Goal: Task Accomplishment & Management: Manage account settings

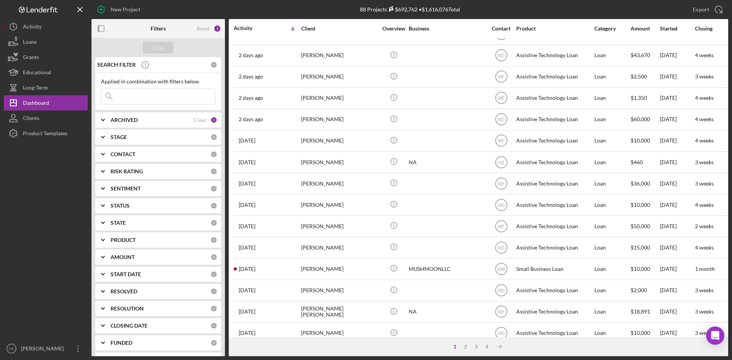
scroll to position [245, 0]
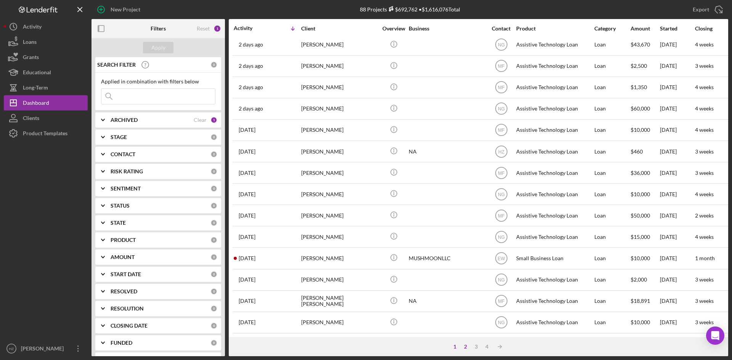
click at [467, 345] on div "2" at bounding box center [465, 347] width 11 height 6
click at [461, 347] on div "1" at bounding box center [462, 347] width 11 height 6
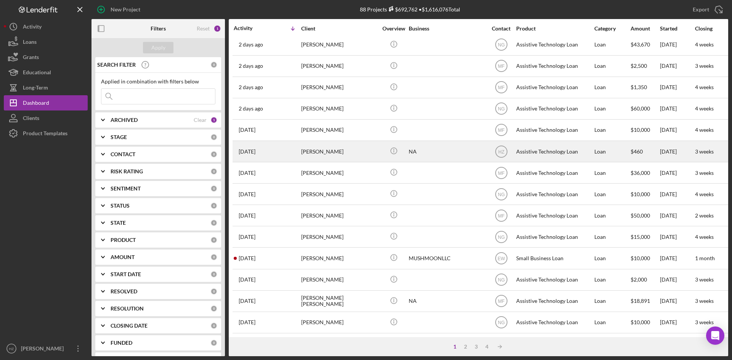
click at [315, 149] on div "[PERSON_NAME]" at bounding box center [339, 151] width 76 height 20
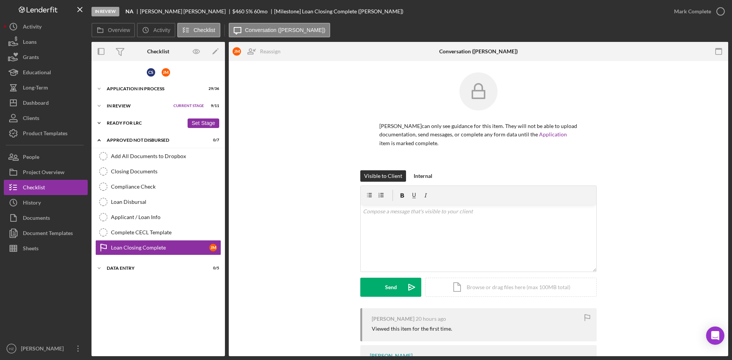
click at [99, 123] on icon "Icon/Expander" at bounding box center [98, 123] width 15 height 15
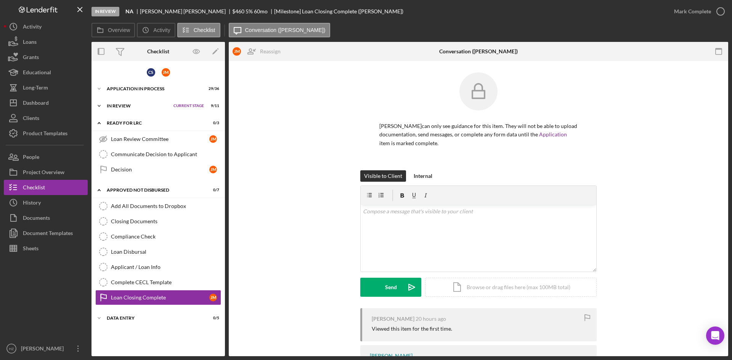
click at [100, 105] on icon "Icon/Expander" at bounding box center [98, 105] width 15 height 15
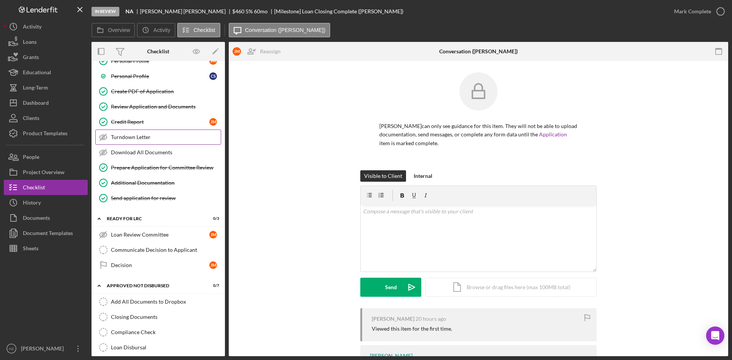
scroll to position [114, 0]
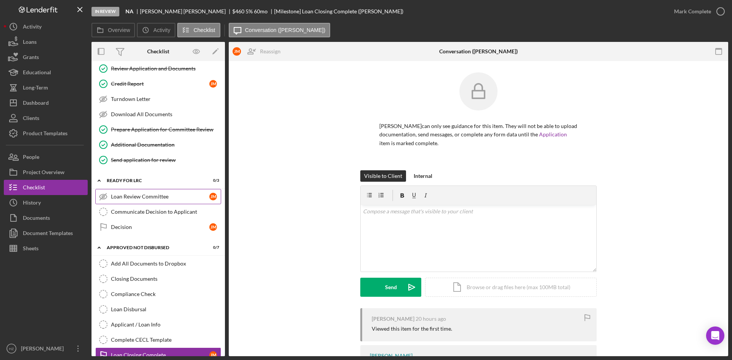
click at [131, 197] on div "Loan Review Committee" at bounding box center [160, 197] width 98 height 6
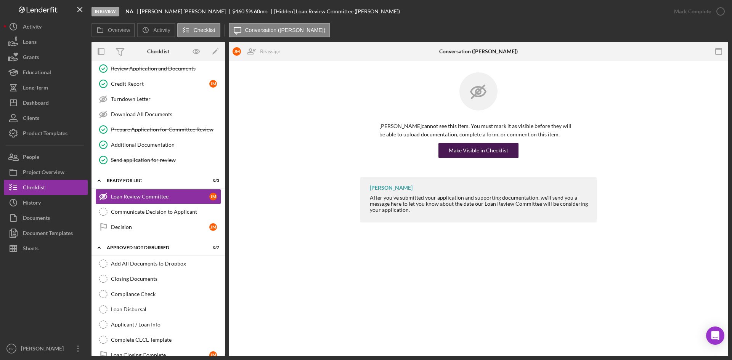
click at [478, 150] on div "Make Visible in Checklist" at bounding box center [478, 150] width 59 height 15
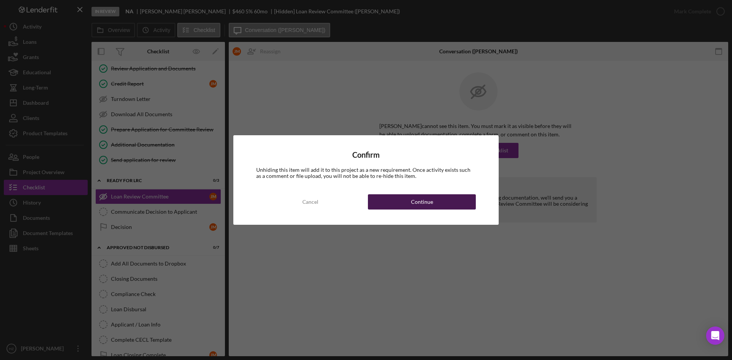
click at [411, 200] on div "Continue" at bounding box center [422, 201] width 22 height 15
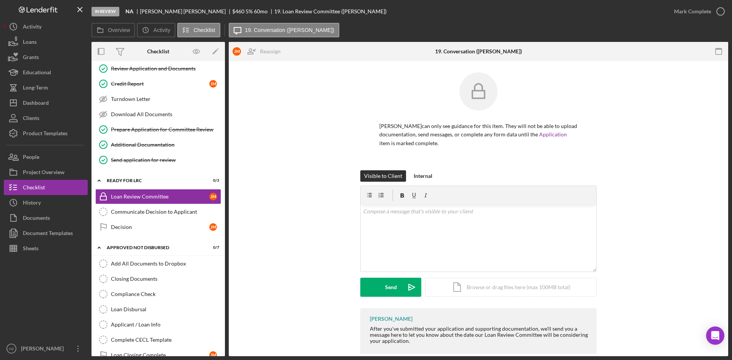
scroll to position [13, 0]
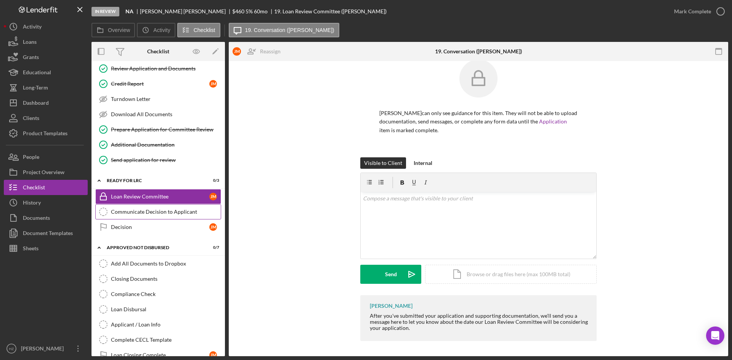
click at [139, 216] on link "Communicate Decision to Applicant Communicate Decision to Applicant" at bounding box center [158, 211] width 126 height 15
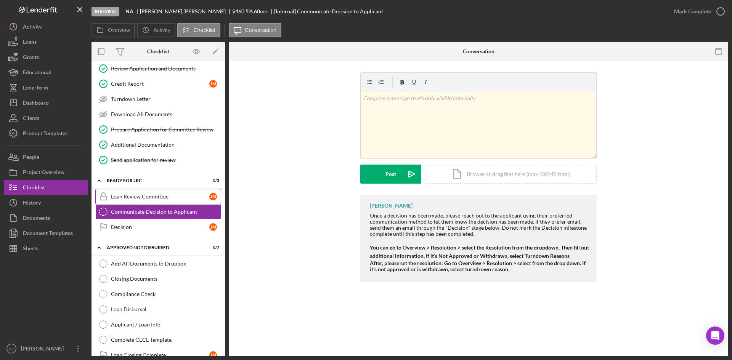
click at [144, 197] on div "Loan Review Committee" at bounding box center [160, 197] width 98 height 6
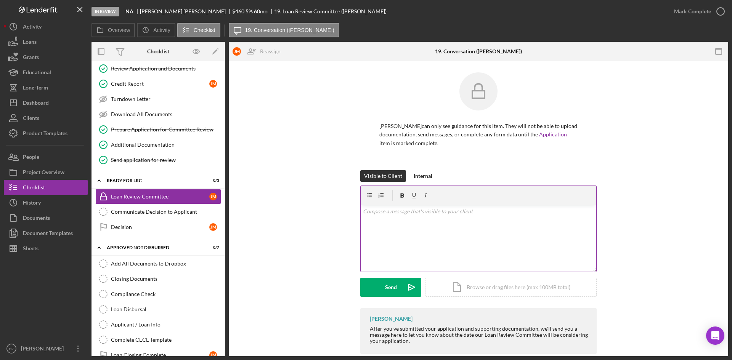
click at [394, 218] on div "v Color teal Color pink Remove color Add row above Add row below Add column bef…" at bounding box center [479, 238] width 236 height 67
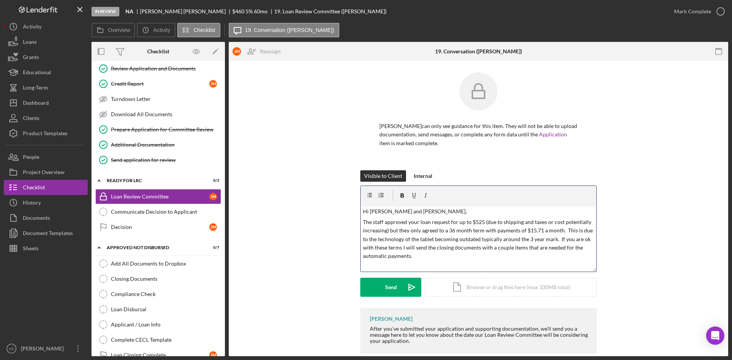
drag, startPoint x: 380, startPoint y: 252, endPoint x: 343, endPoint y: 211, distance: 55.3
click at [339, 209] on div "Visible to Client Internal v Color teal Color pink Remove color Add row above A…" at bounding box center [478, 239] width 476 height 138
copy div "Hi Jessica and Cecilia, The staff approved your loan request for up to $525 (du…"
click at [31, 247] on div "Sheets" at bounding box center [31, 249] width 16 height 17
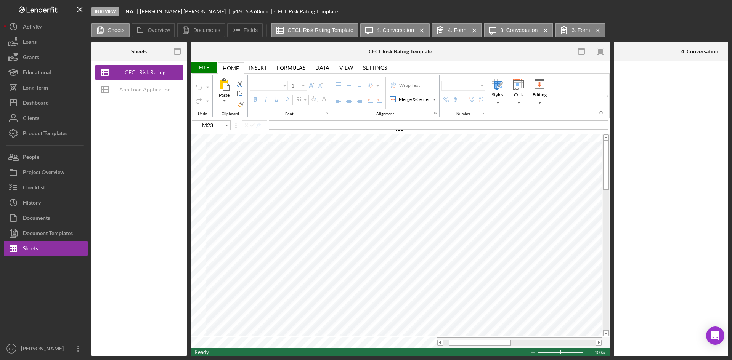
type input "Aptos Narrow"
type input "12"
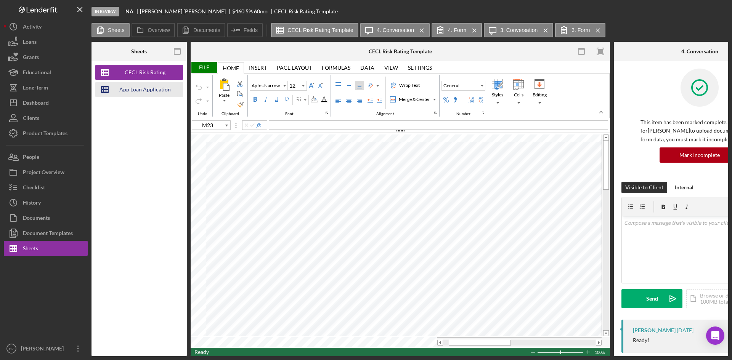
click at [140, 90] on div "App Loan Application Package" at bounding box center [144, 89] width 61 height 15
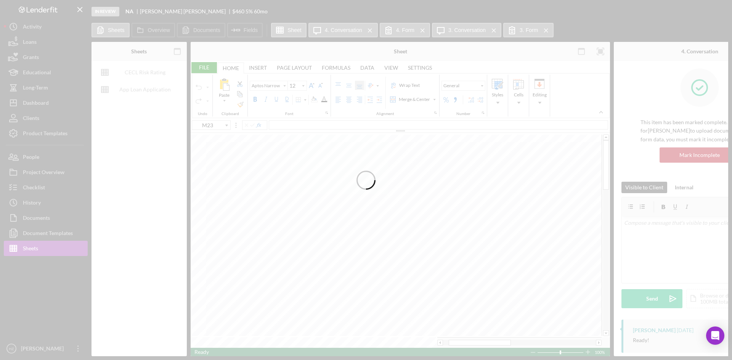
type input "Calibri"
type input "11"
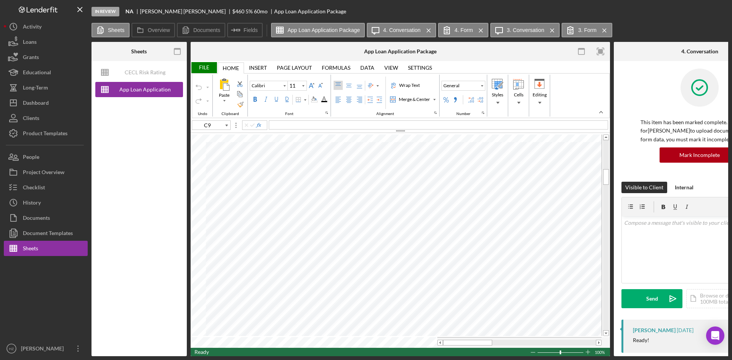
type input "E5"
type input "Arial"
type input "10"
click at [32, 190] on div "Checklist" at bounding box center [34, 188] width 22 height 17
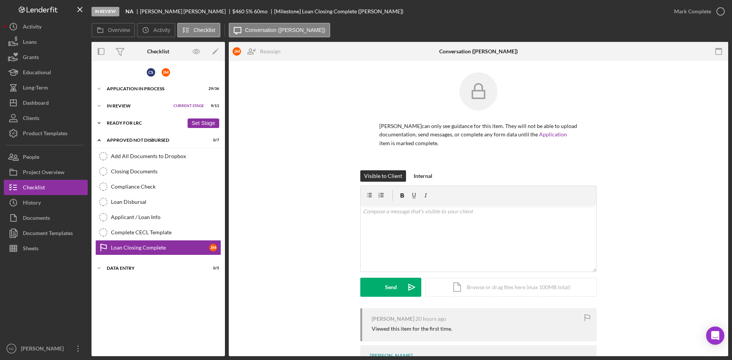
click at [102, 122] on icon "Icon/Expander" at bounding box center [98, 123] width 15 height 15
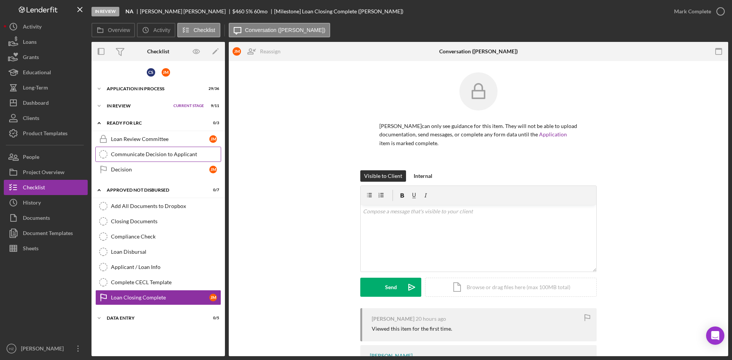
click at [134, 156] on div "Communicate Decision to Applicant" at bounding box center [166, 154] width 110 height 6
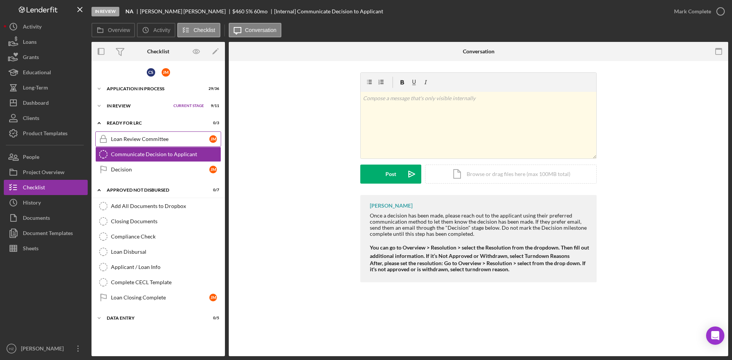
click at [129, 141] on div "Loan Review Committee" at bounding box center [160, 139] width 98 height 6
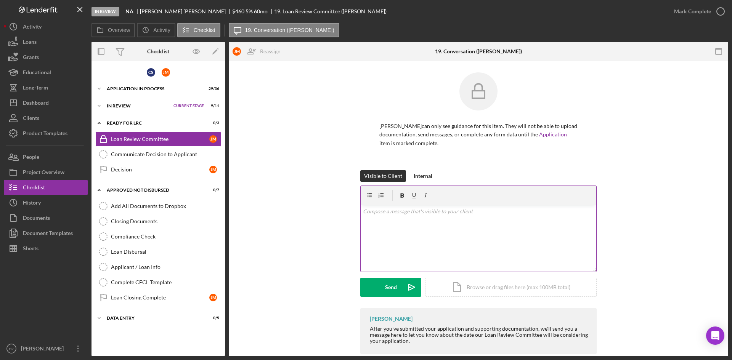
click at [377, 217] on div "v Color teal Color pink Remove color Add row above Add row below Add column bef…" at bounding box center [479, 238] width 236 height 67
paste div
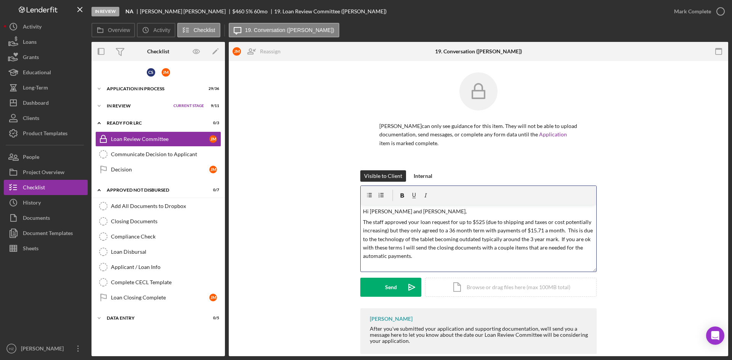
drag, startPoint x: 539, startPoint y: 230, endPoint x: 545, endPoint y: 237, distance: 9.2
click at [539, 230] on p "The staff approved your loan request for up to $525 (due to shipping and taxes …" at bounding box center [478, 239] width 231 height 43
click at [480, 248] on p "The staff approved your loan request for up to $525 (due to shipping and taxes …" at bounding box center [478, 239] width 231 height 43
click at [462, 256] on p "The staff approved your loan request for up to $525 (due to shipping and taxes …" at bounding box center [478, 239] width 231 height 43
click at [363, 222] on p "The staff approved your loan request for up to $525 (due to shipping and taxes …" at bounding box center [478, 239] width 231 height 43
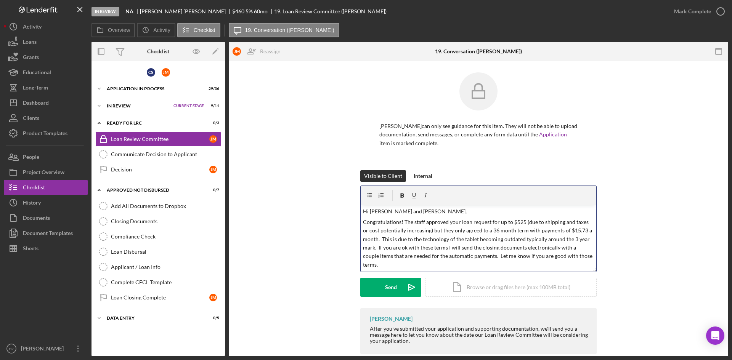
scroll to position [13, 0]
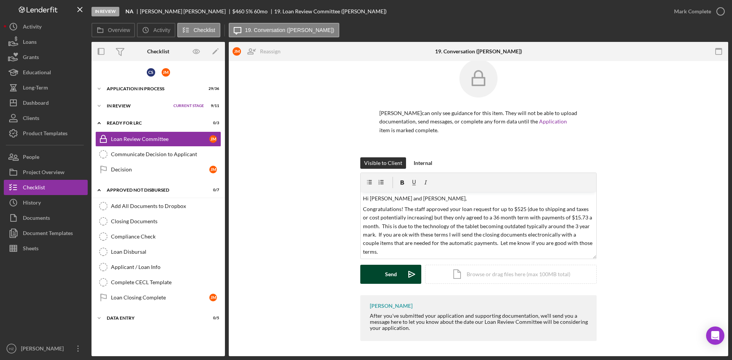
click at [374, 277] on button "Send Icon/icon-invite-send" at bounding box center [390, 274] width 61 height 19
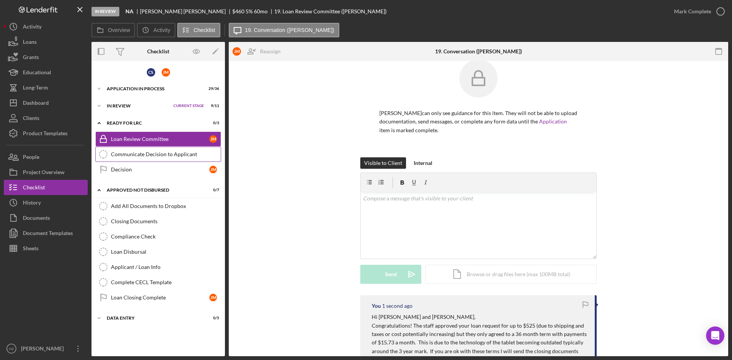
click at [132, 160] on link "Communicate Decision to Applicant Communicate Decision to Applicant" at bounding box center [158, 154] width 126 height 15
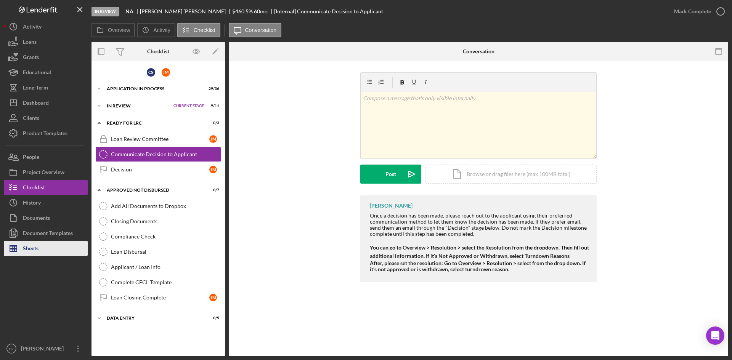
click at [32, 252] on div "Sheets" at bounding box center [31, 249] width 16 height 17
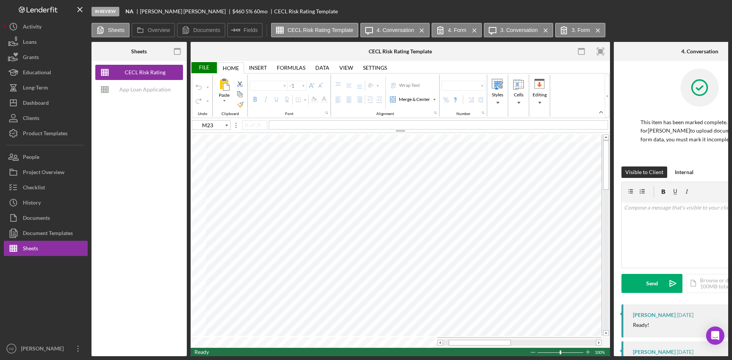
type input "Aptos Narrow"
type input "12"
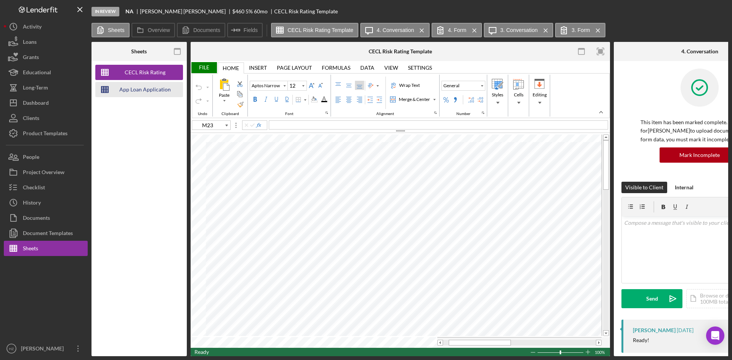
click at [134, 94] on div "App Loan Application Package" at bounding box center [144, 89] width 61 height 15
type input "Calibri"
type input "11"
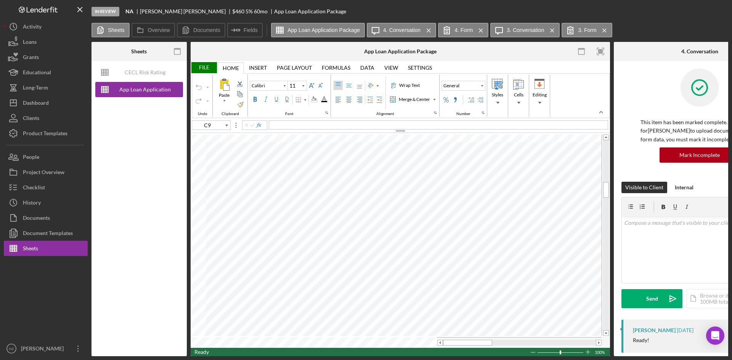
type input "C57"
type input "C59"
type input "C61"
type input "C67"
click at [205, 69] on div "File" at bounding box center [204, 67] width 26 height 11
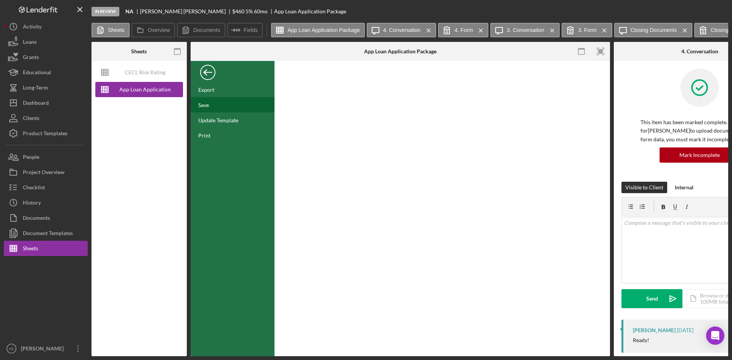
click at [202, 106] on div "Save" at bounding box center [203, 105] width 11 height 6
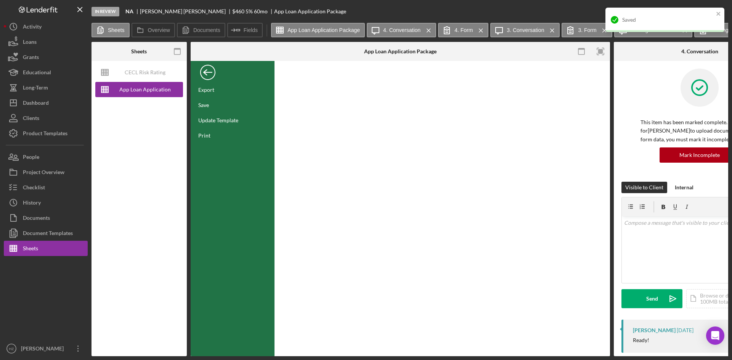
click at [213, 77] on div "Back" at bounding box center [207, 70] width 15 height 15
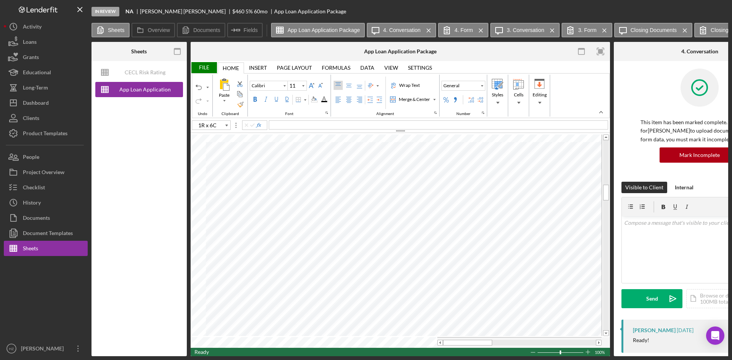
type input "C71"
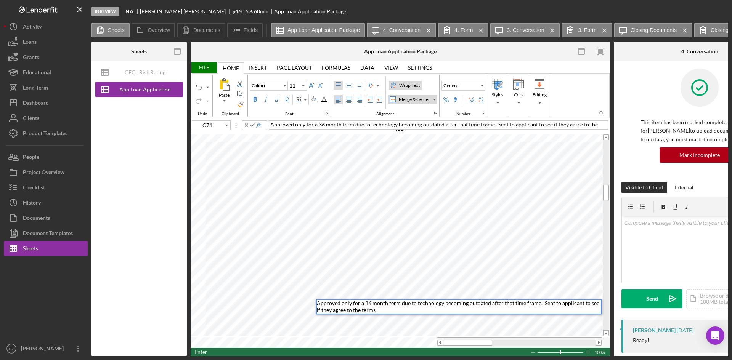
click at [409, 82] on div "Wrap Text" at bounding box center [410, 85] width 24 height 7
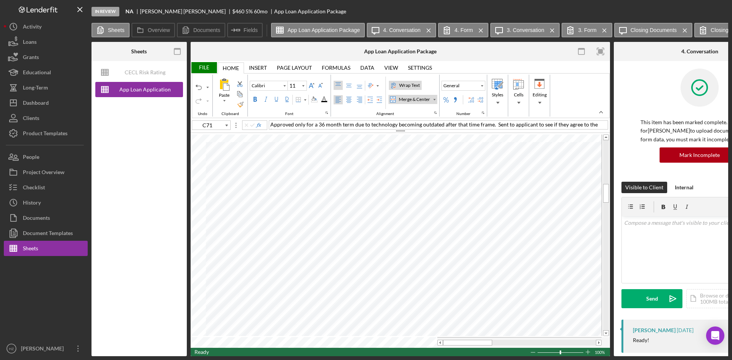
type input "E60"
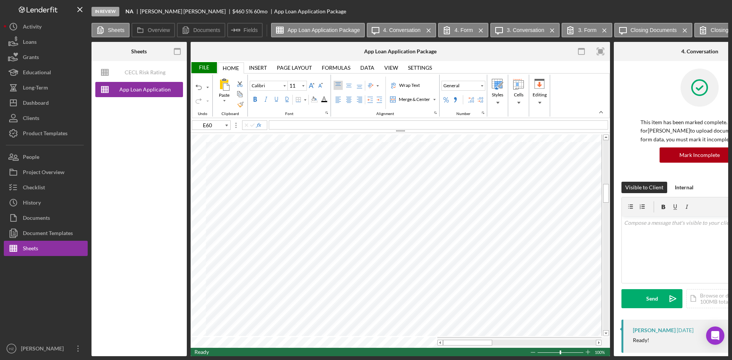
click at [205, 67] on div "File" at bounding box center [204, 67] width 26 height 11
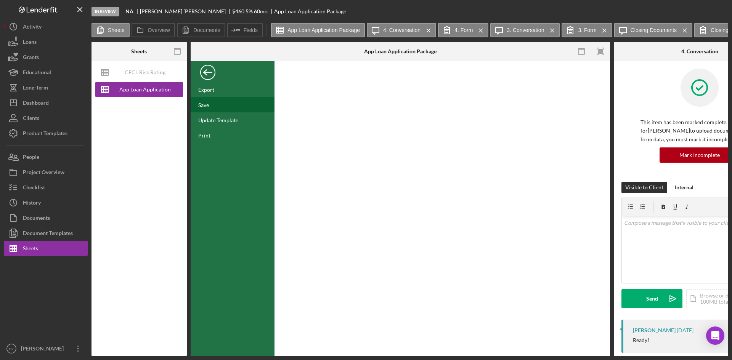
click at [208, 103] on div "Save" at bounding box center [203, 105] width 11 height 6
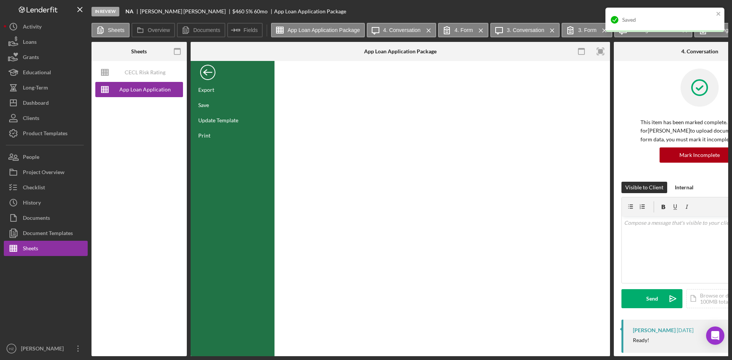
click at [210, 73] on div "Back" at bounding box center [207, 70] width 15 height 15
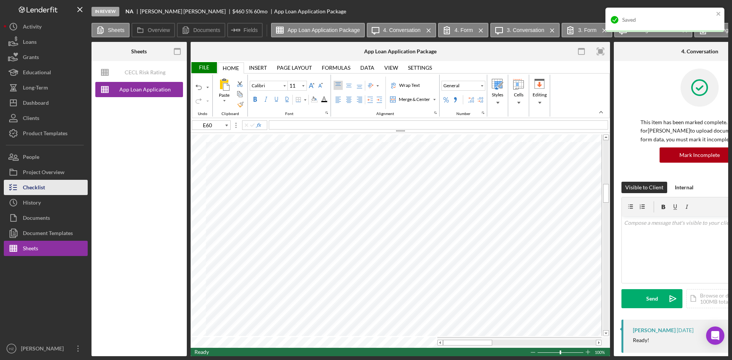
click at [20, 189] on icon "button" at bounding box center [13, 187] width 19 height 19
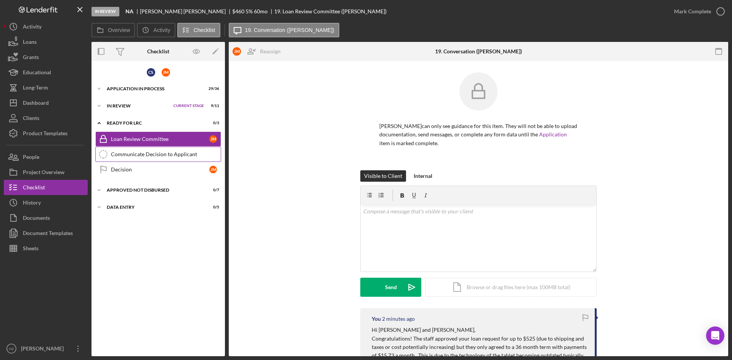
click at [111, 155] on div "Communicate Decision to Applicant" at bounding box center [166, 154] width 110 height 6
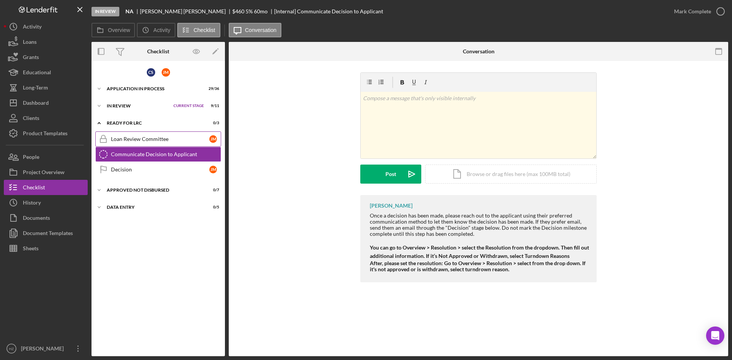
click at [125, 136] on div "Loan Review Committee" at bounding box center [160, 139] width 98 height 6
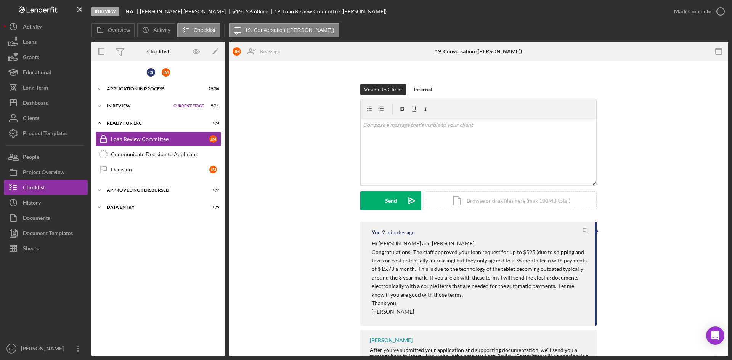
scroll to position [120, 0]
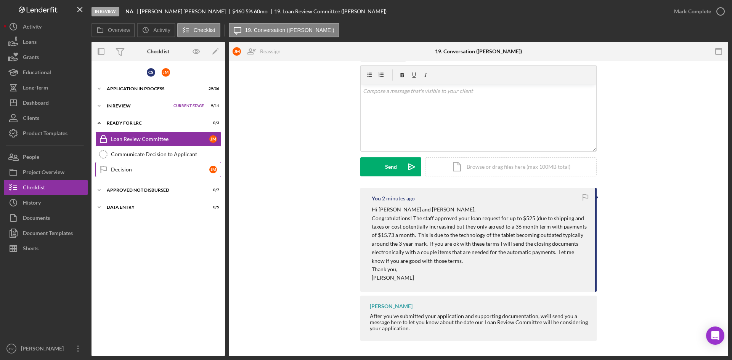
click at [128, 172] on div "Decision" at bounding box center [160, 170] width 98 height 6
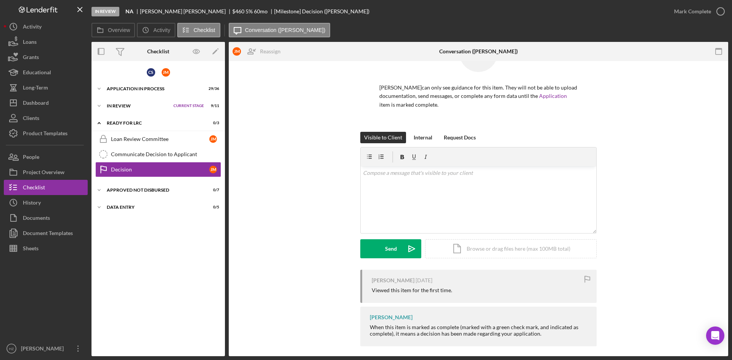
scroll to position [44, 0]
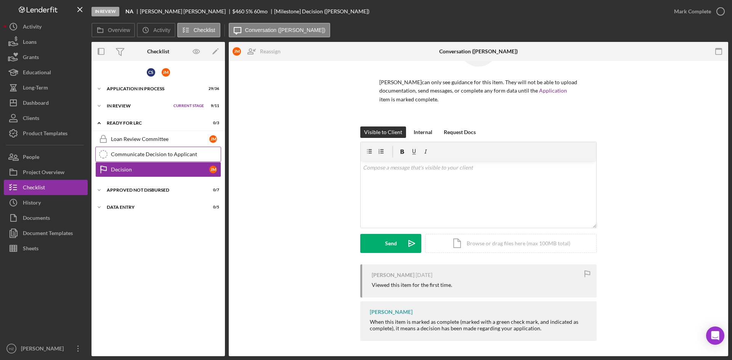
click at [175, 158] on link "Communicate Decision to Applicant Communicate Decision to Applicant" at bounding box center [158, 154] width 126 height 15
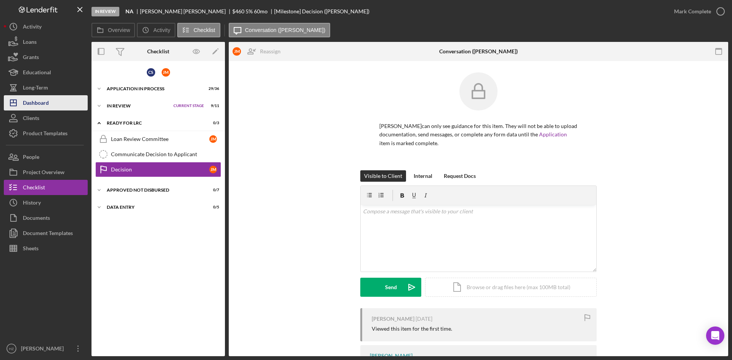
click at [29, 108] on div "Dashboard" at bounding box center [36, 103] width 26 height 17
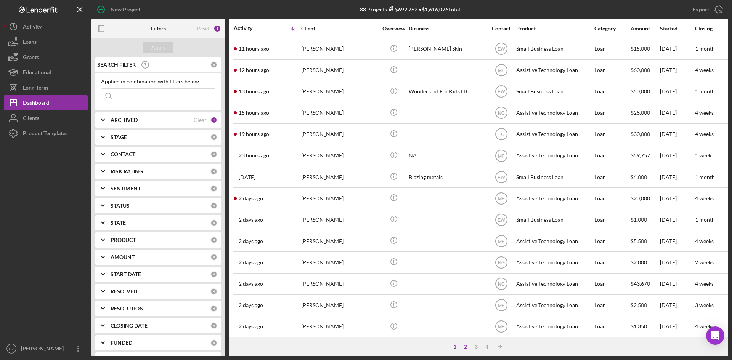
click at [463, 348] on div "2" at bounding box center [465, 347] width 11 height 6
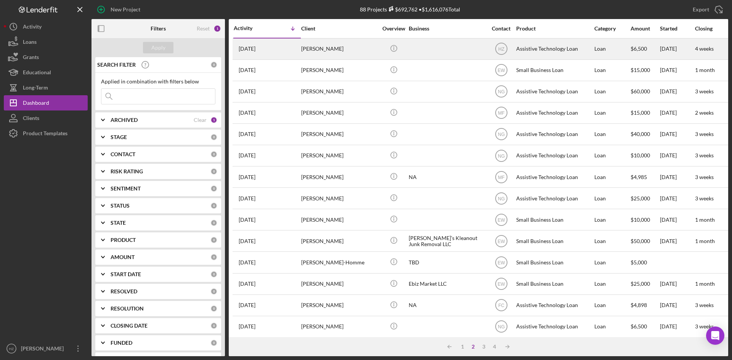
click at [312, 51] on div "[PERSON_NAME]" at bounding box center [339, 49] width 76 height 20
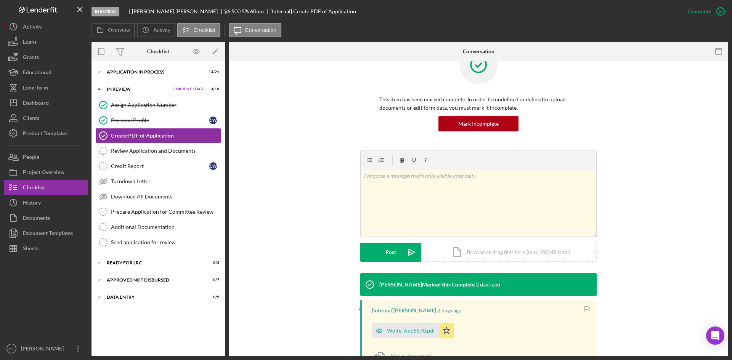
scroll to position [38, 0]
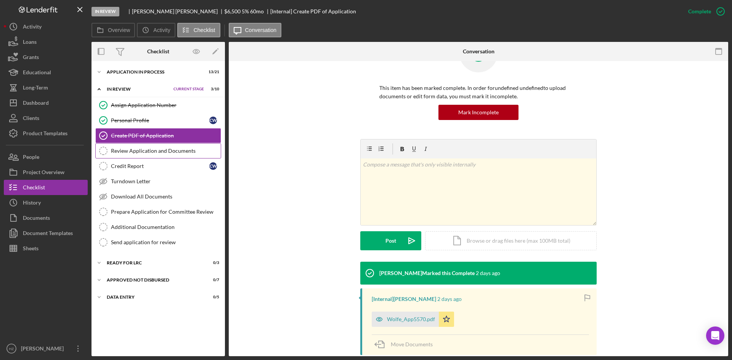
click at [141, 152] on div "Review Application and Documents" at bounding box center [166, 151] width 110 height 6
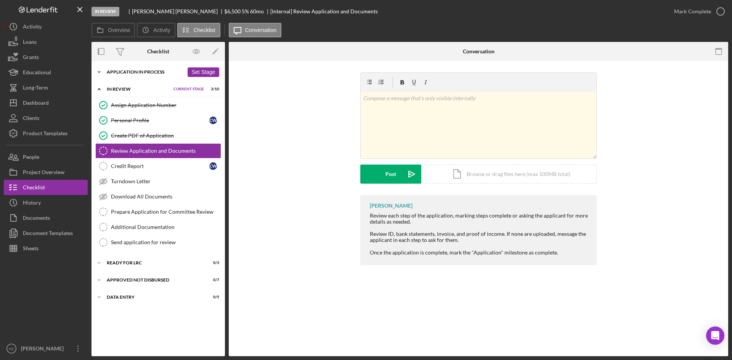
click at [97, 72] on icon "Icon/Expander" at bounding box center [98, 71] width 15 height 15
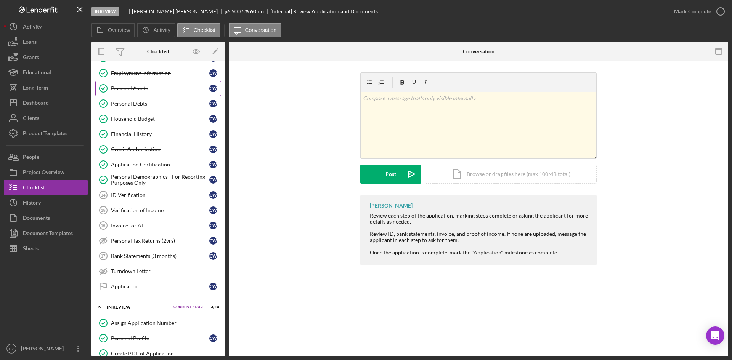
scroll to position [114, 0]
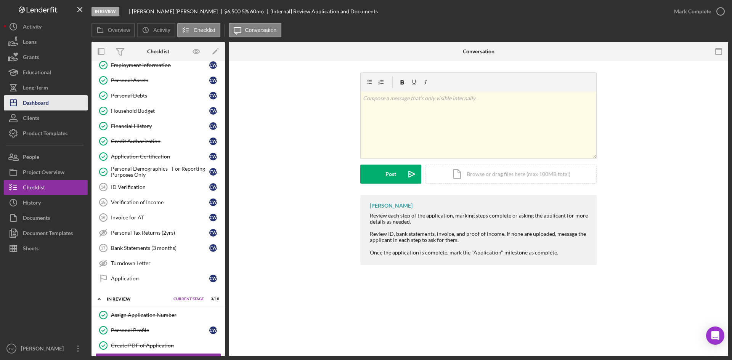
click at [31, 107] on div "Dashboard" at bounding box center [36, 103] width 26 height 17
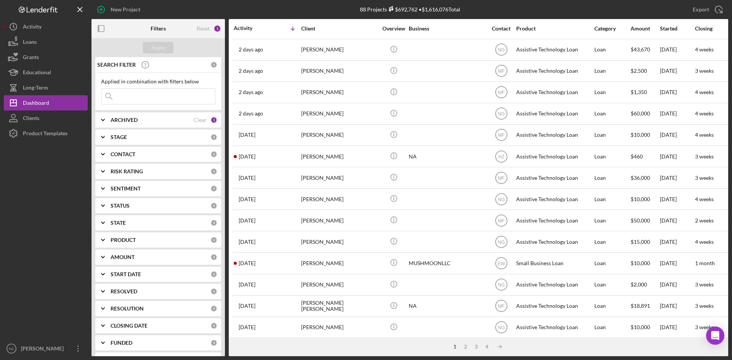
scroll to position [245, 0]
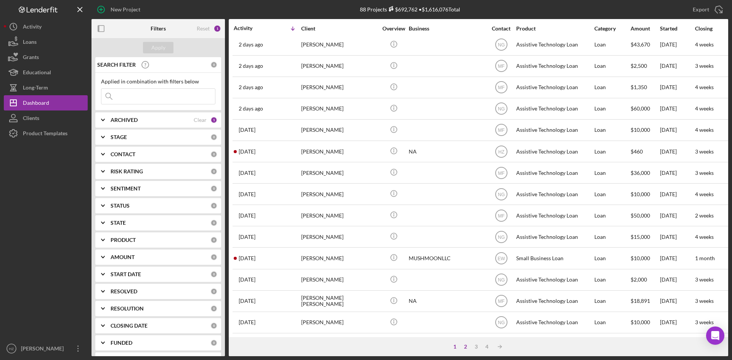
click at [469, 346] on div "2" at bounding box center [465, 347] width 11 height 6
click at [483, 347] on div "3" at bounding box center [483, 347] width 11 height 6
click at [497, 347] on div "4" at bounding box center [494, 347] width 11 height 6
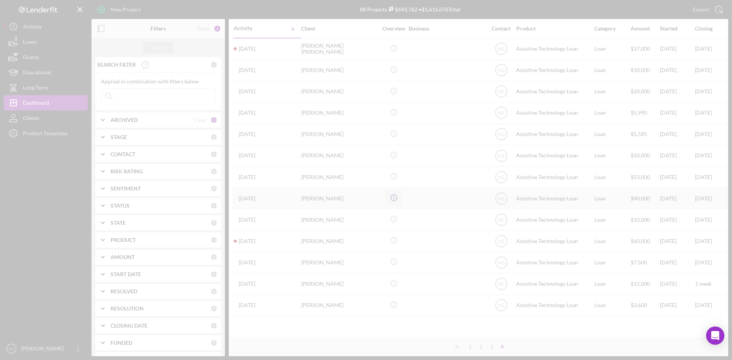
scroll to position [0, 0]
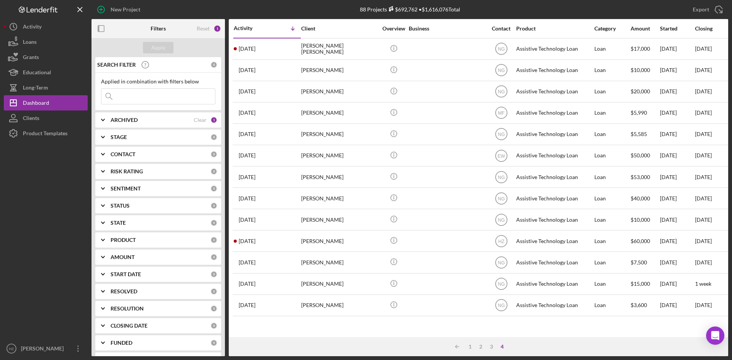
click at [107, 120] on icon "Icon/Expander" at bounding box center [102, 120] width 19 height 19
click at [105, 164] on input "Archived" at bounding box center [105, 164] width 8 height 8
checkbox input "true"
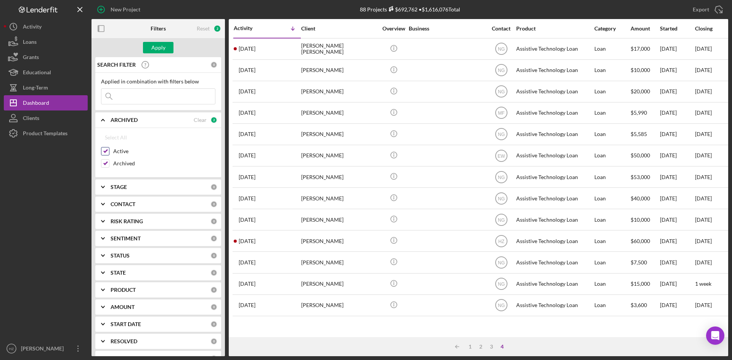
click at [105, 152] on input "Active" at bounding box center [105, 152] width 8 height 8
click at [156, 49] on div "Apply" at bounding box center [158, 47] width 14 height 11
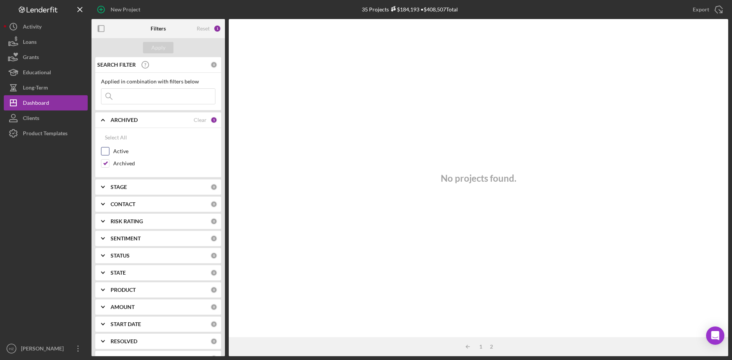
click at [105, 148] on input "Active" at bounding box center [105, 152] width 8 height 8
checkbox input "true"
click at [106, 167] on input "Archived" at bounding box center [105, 164] width 8 height 8
checkbox input "false"
click at [104, 149] on input "Active" at bounding box center [105, 152] width 8 height 8
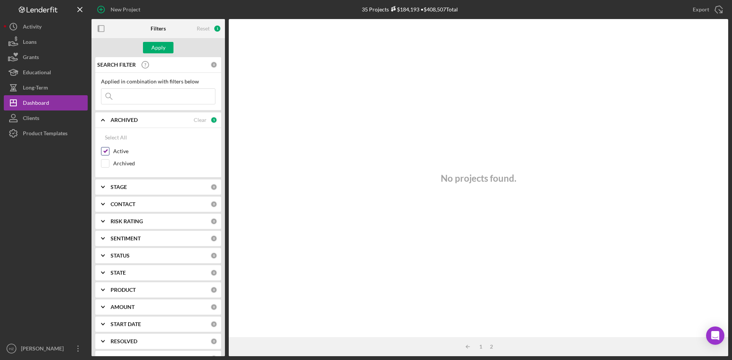
checkbox input "false"
click at [103, 164] on input "Archived" at bounding box center [105, 164] width 8 height 8
checkbox input "true"
click at [475, 132] on div "No projects found." at bounding box center [478, 178] width 499 height 318
click at [76, 350] on icon "Icon/Overflow" at bounding box center [78, 348] width 19 height 19
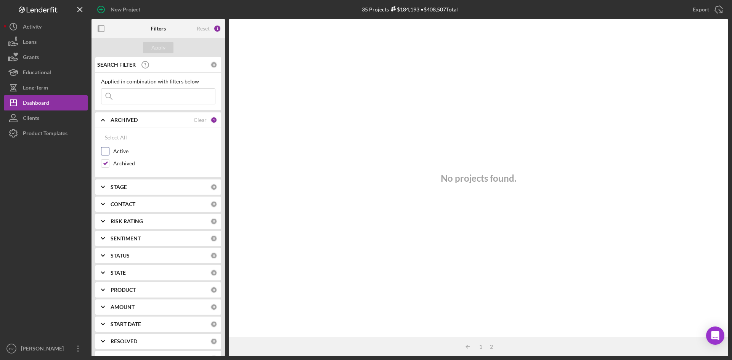
click at [106, 154] on input "Active" at bounding box center [105, 152] width 8 height 8
checkbox input "true"
click at [105, 167] on input "Archived" at bounding box center [105, 164] width 8 height 8
checkbox input "false"
click at [163, 46] on div "Apply" at bounding box center [158, 47] width 14 height 11
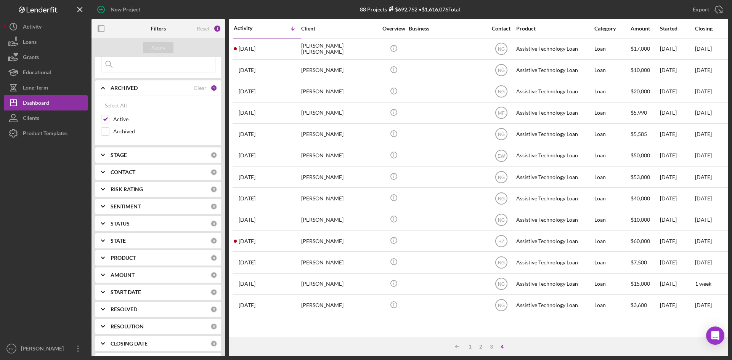
scroll to position [67, 0]
click at [103, 274] on polyline at bounding box center [102, 275] width 3 height 2
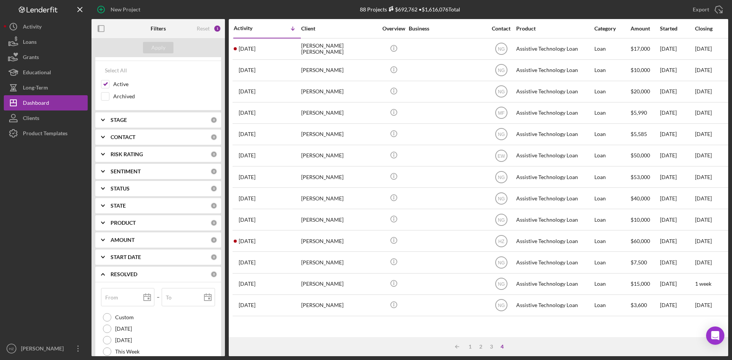
click at [104, 274] on icon "Icon/Expander" at bounding box center [102, 274] width 19 height 19
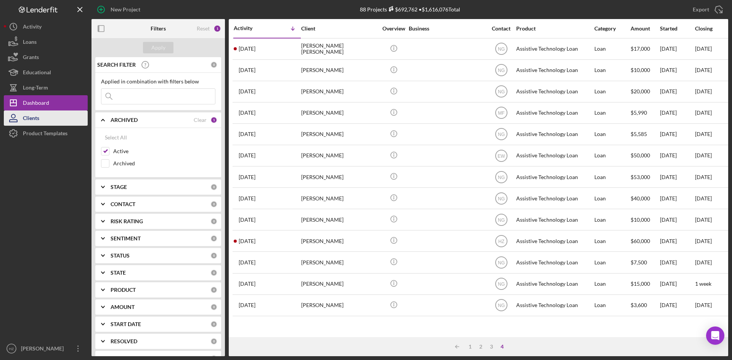
click at [33, 121] on div "Clients" at bounding box center [31, 119] width 16 height 17
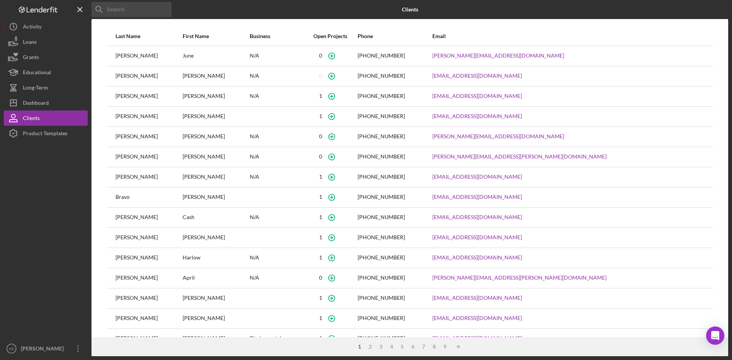
scroll to position [19, 0]
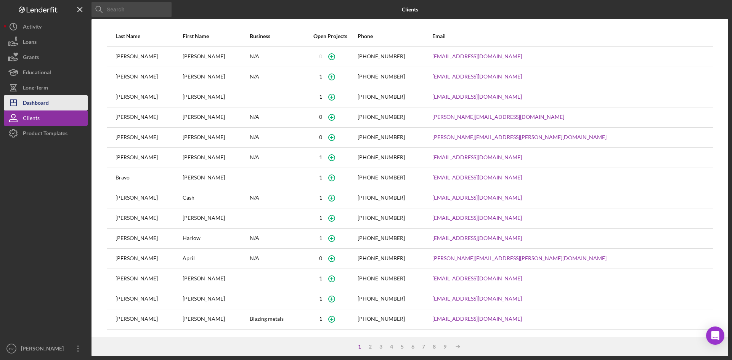
click at [37, 104] on div "Dashboard" at bounding box center [36, 103] width 26 height 17
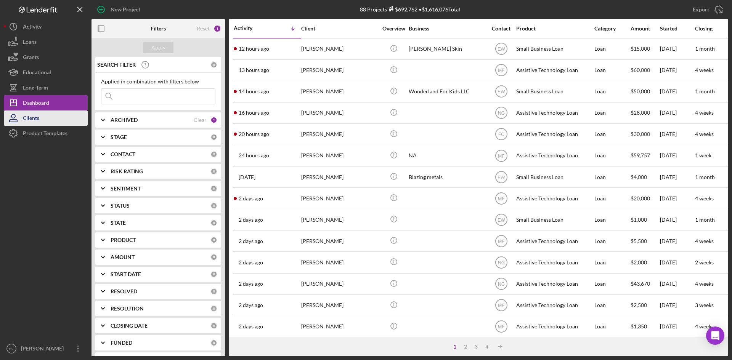
click at [28, 123] on div "Clients" at bounding box center [31, 119] width 16 height 17
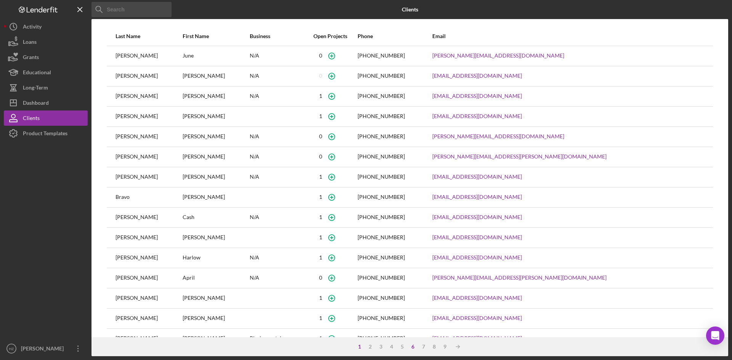
click at [416, 348] on div "6" at bounding box center [412, 347] width 11 height 6
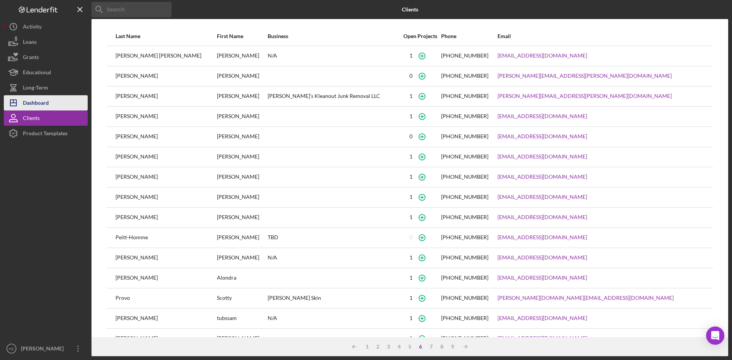
click at [39, 104] on div "Dashboard" at bounding box center [36, 103] width 26 height 17
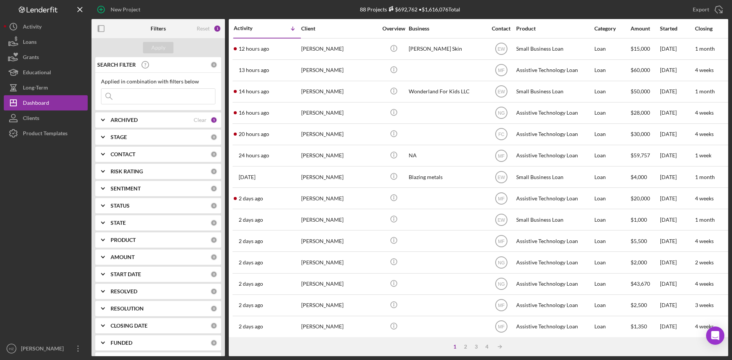
click at [104, 119] on icon "Icon/Expander" at bounding box center [102, 120] width 19 height 19
click at [105, 164] on input "Archived" at bounding box center [105, 164] width 8 height 8
checkbox input "true"
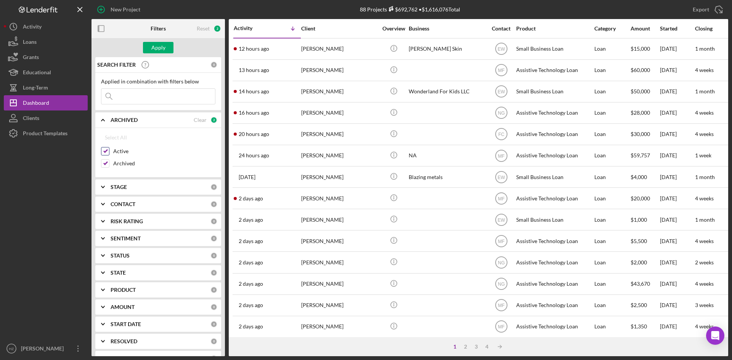
click at [106, 148] on input "Active" at bounding box center [105, 152] width 8 height 8
checkbox input "false"
click at [156, 50] on div "Apply" at bounding box center [158, 47] width 14 height 11
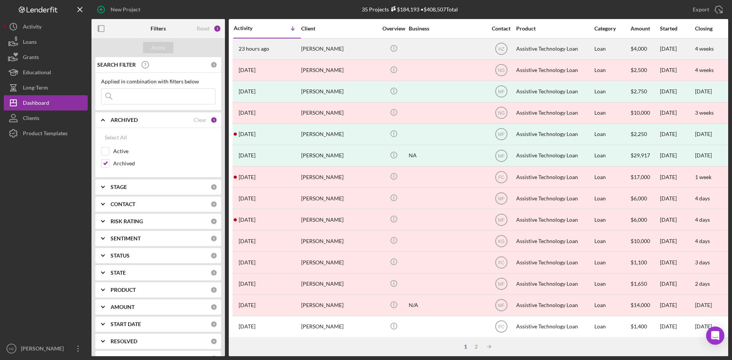
click at [320, 49] on div "DeLaina Morris" at bounding box center [339, 49] width 76 height 20
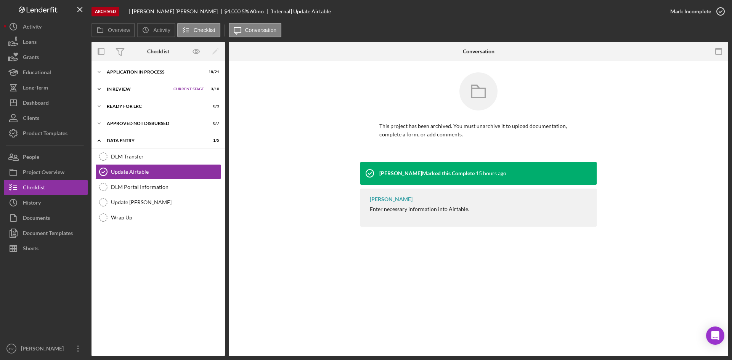
click at [110, 89] on div "In Review" at bounding box center [138, 89] width 63 height 5
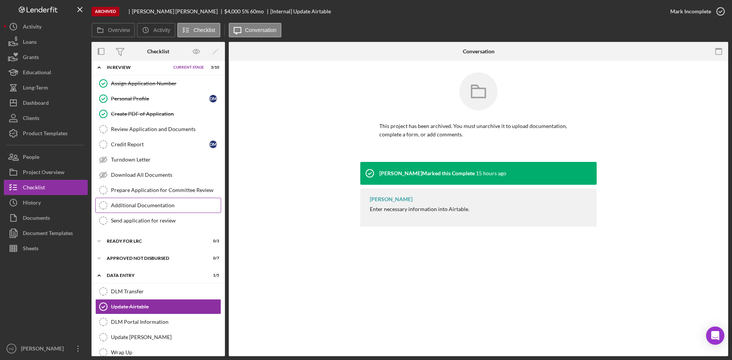
scroll to position [33, 0]
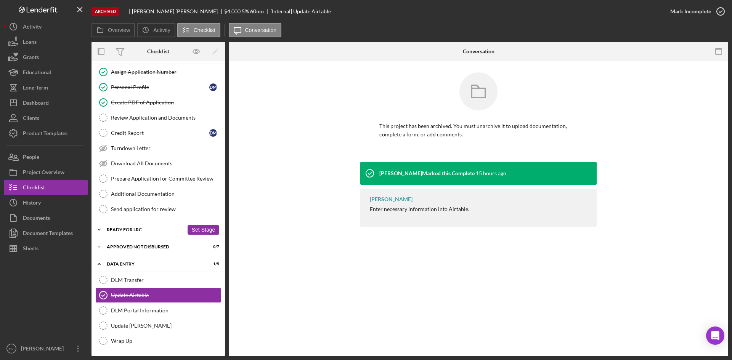
click at [100, 229] on polyline at bounding box center [99, 230] width 2 height 2
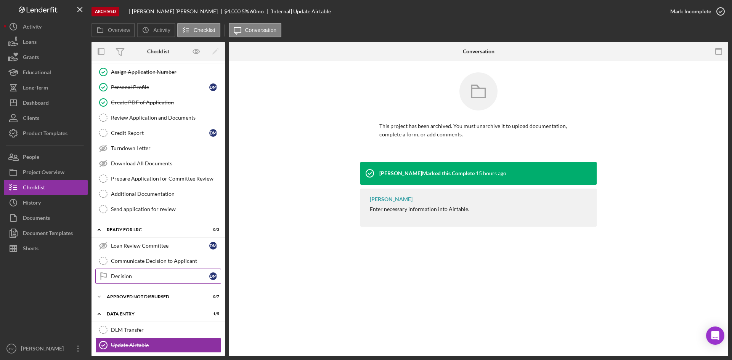
click at [121, 281] on link "Decision Decision D M" at bounding box center [158, 276] width 126 height 15
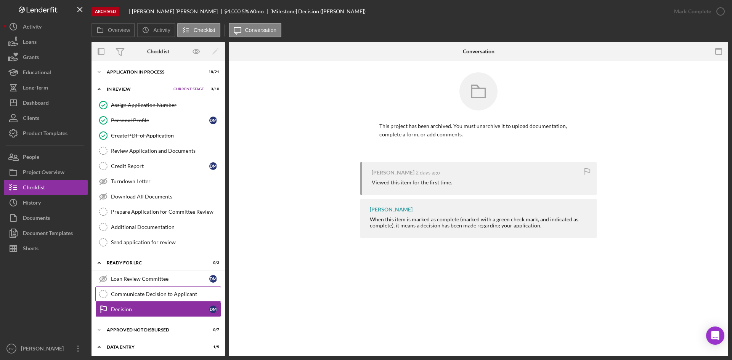
click at [134, 290] on link "Communicate Decision to Applicant Communicate Decision to Applicant" at bounding box center [158, 294] width 126 height 15
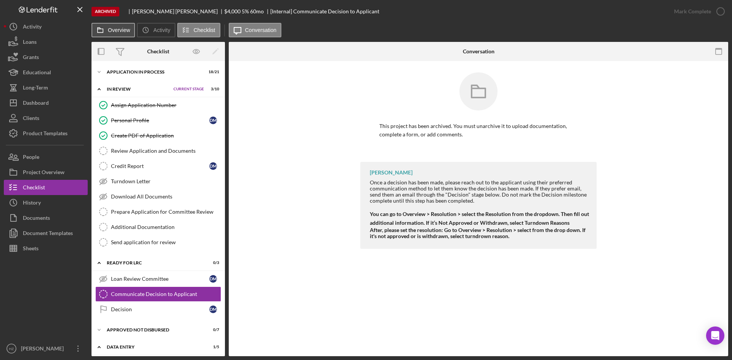
click at [119, 31] on label "Overview" at bounding box center [119, 30] width 22 height 6
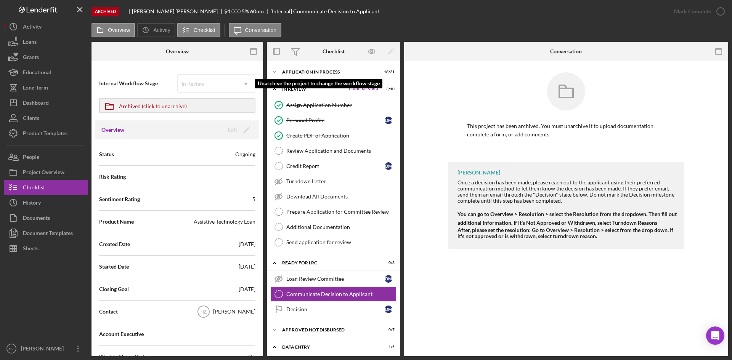
click at [245, 83] on div "In Review Icon/Dropdown Arrow" at bounding box center [216, 83] width 78 height 18
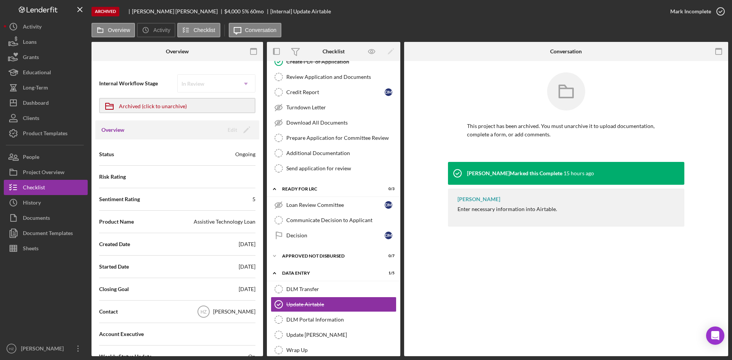
scroll to position [83, 0]
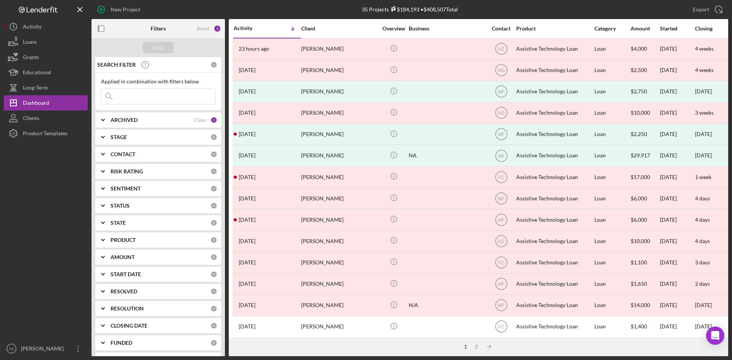
click at [105, 121] on icon "Icon/Expander" at bounding box center [102, 120] width 19 height 19
click at [104, 153] on input "Active" at bounding box center [105, 152] width 8 height 8
checkbox input "true"
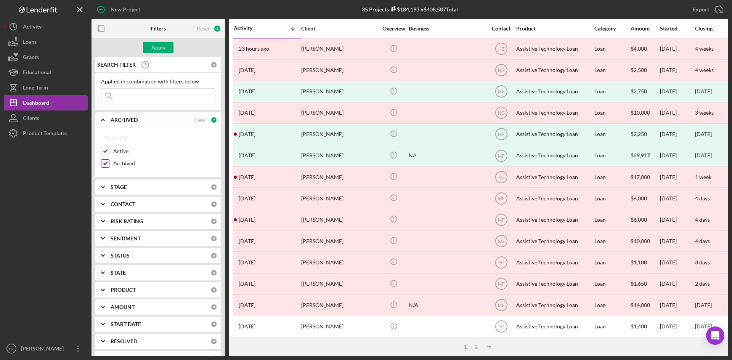
click at [108, 164] on input "Archived" at bounding box center [105, 164] width 8 height 8
checkbox input "false"
click at [155, 49] on div "Apply" at bounding box center [158, 47] width 14 height 11
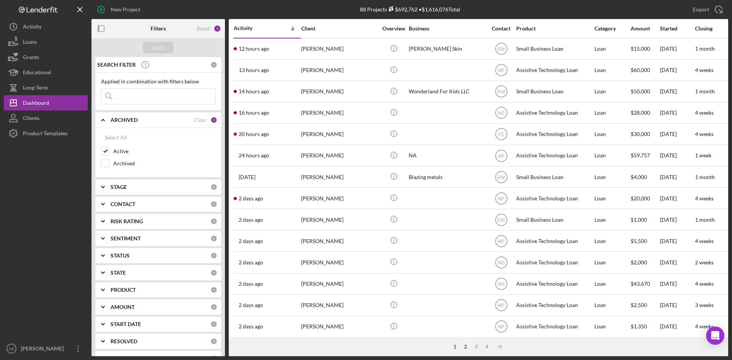
click at [463, 346] on div "2" at bounding box center [465, 347] width 11 height 6
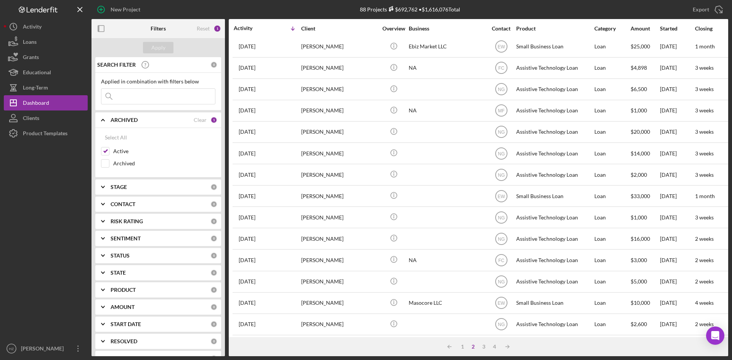
scroll to position [245, 0]
click at [483, 348] on div "3" at bounding box center [483, 347] width 11 height 6
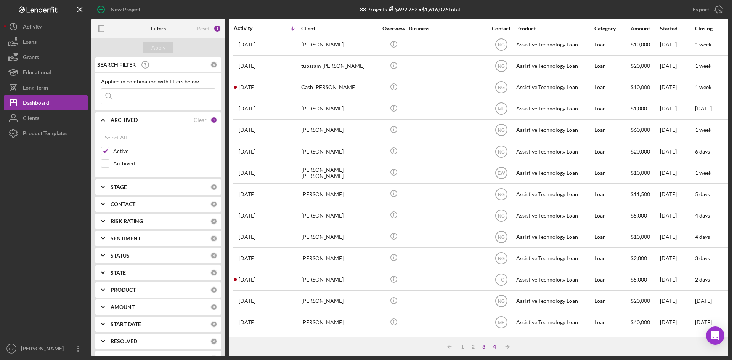
click at [496, 348] on div "4" at bounding box center [494, 347] width 11 height 6
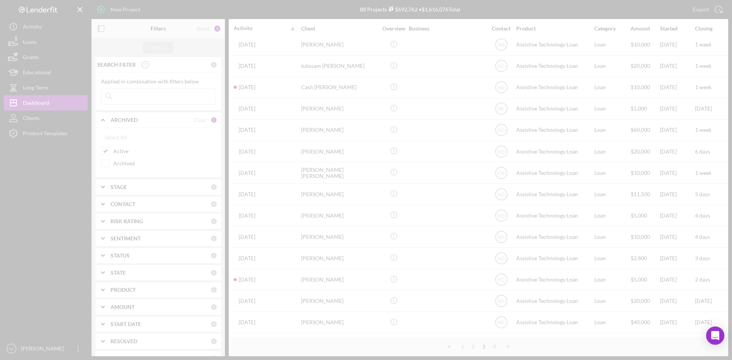
scroll to position [0, 0]
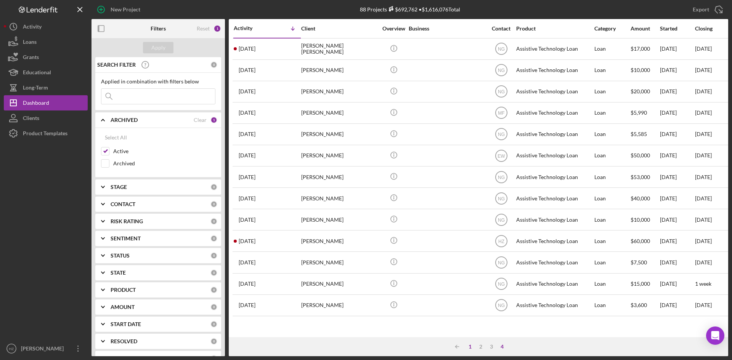
click at [468, 347] on div "1" at bounding box center [470, 347] width 11 height 6
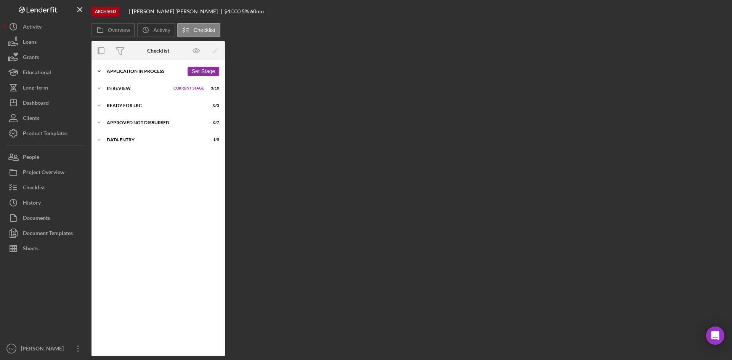
click at [121, 72] on div "Application In Process" at bounding box center [145, 71] width 77 height 5
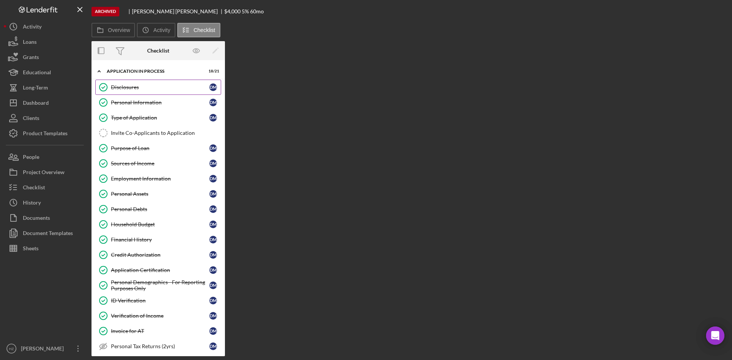
click at [129, 90] on div "Disclosures" at bounding box center [160, 87] width 98 height 6
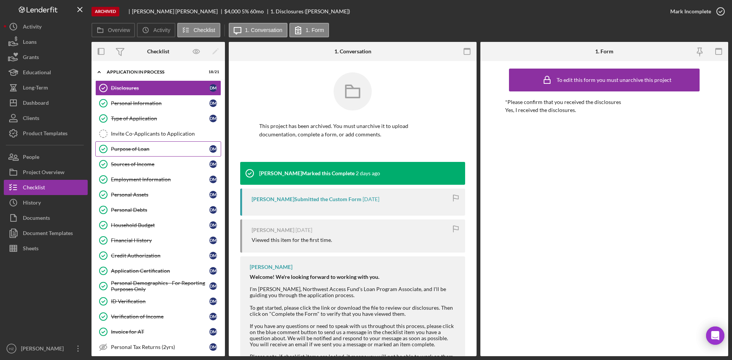
click at [133, 149] on div "Purpose of Loan" at bounding box center [160, 149] width 98 height 6
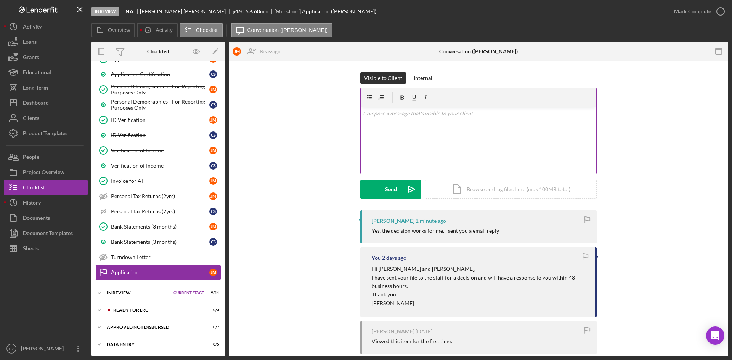
click at [379, 118] on div "v Color teal Color pink Remove color Add row above Add row below Add column bef…" at bounding box center [479, 140] width 236 height 67
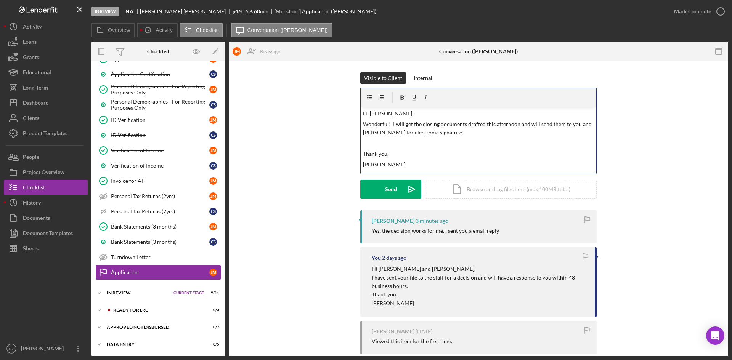
click at [444, 132] on p "Wonderful! I will get the closing documents drafted this afternoon and will sen…" at bounding box center [478, 128] width 231 height 17
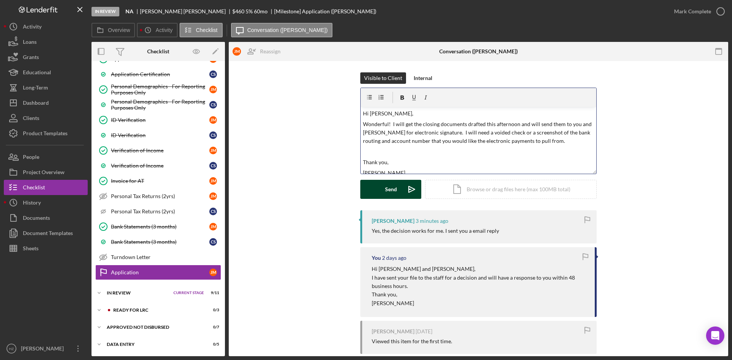
click at [396, 189] on button "Send Icon/icon-invite-send" at bounding box center [390, 189] width 61 height 19
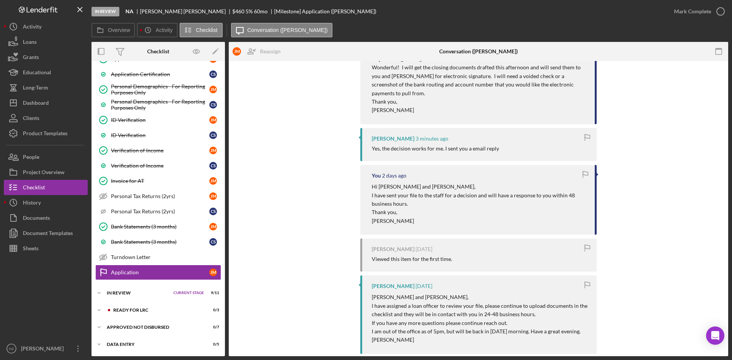
scroll to position [221, 0]
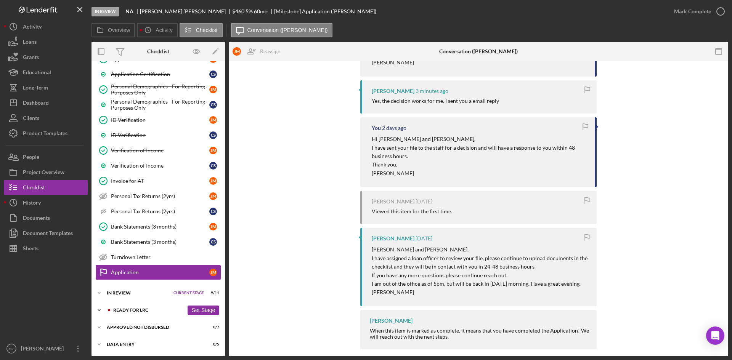
click at [100, 310] on polyline at bounding box center [99, 311] width 2 height 2
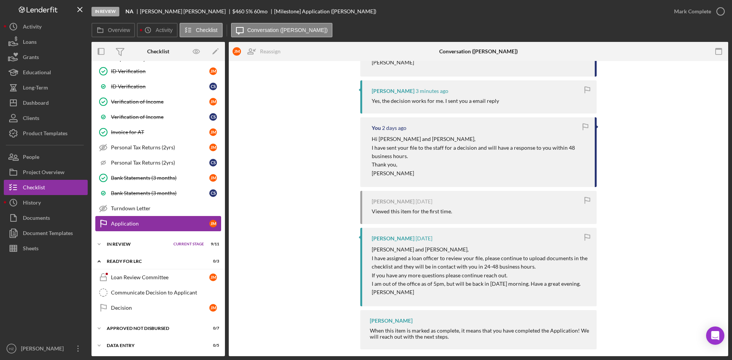
scroll to position [416, 0]
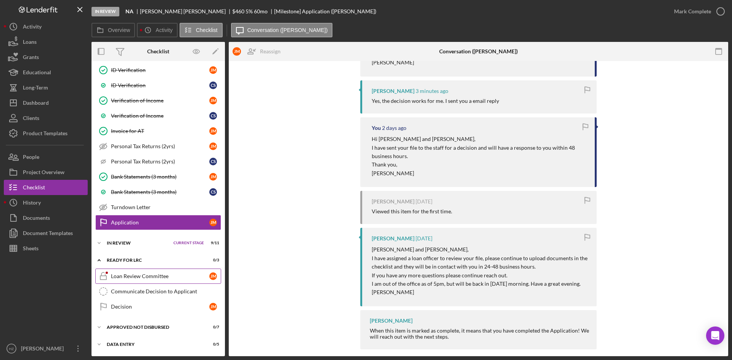
click at [144, 276] on div "Loan Review Committee" at bounding box center [160, 276] width 98 height 6
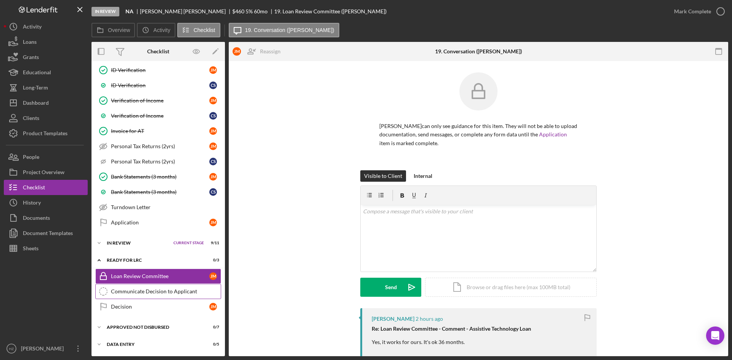
click at [138, 290] on div "Communicate Decision to Applicant" at bounding box center [166, 292] width 110 height 6
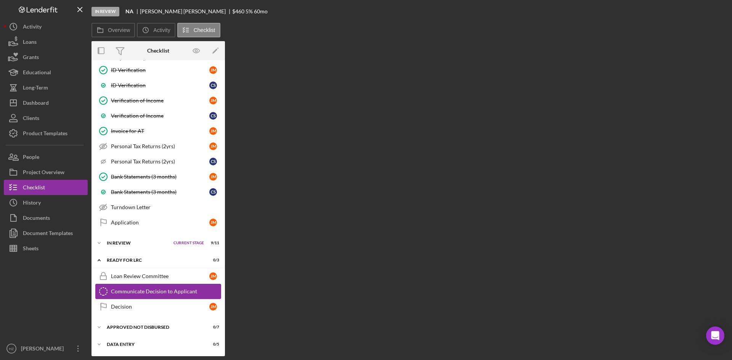
scroll to position [416, 0]
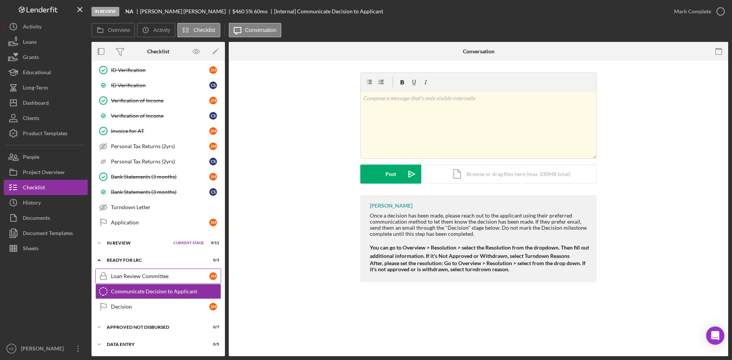
click at [144, 276] on div "Loan Review Committee" at bounding box center [160, 276] width 98 height 6
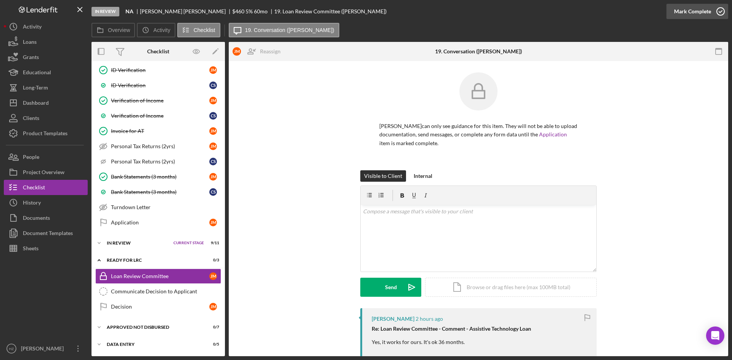
click at [699, 11] on div "Mark Complete" at bounding box center [692, 11] width 37 height 15
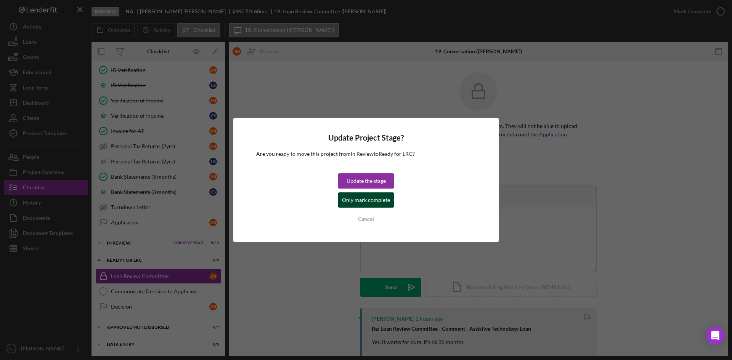
click at [366, 203] on div "Only mark complete" at bounding box center [366, 200] width 48 height 15
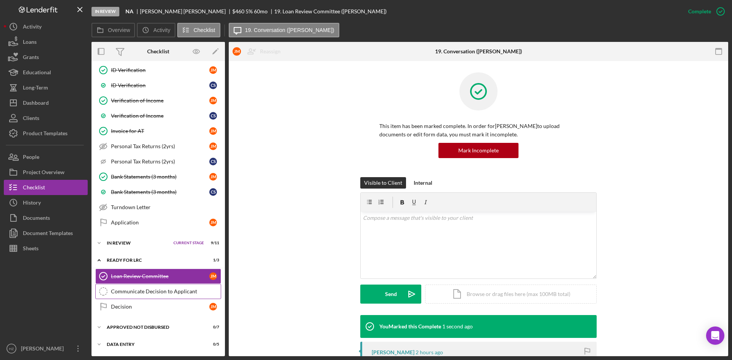
click at [129, 293] on div "Communicate Decision to Applicant" at bounding box center [166, 292] width 110 height 6
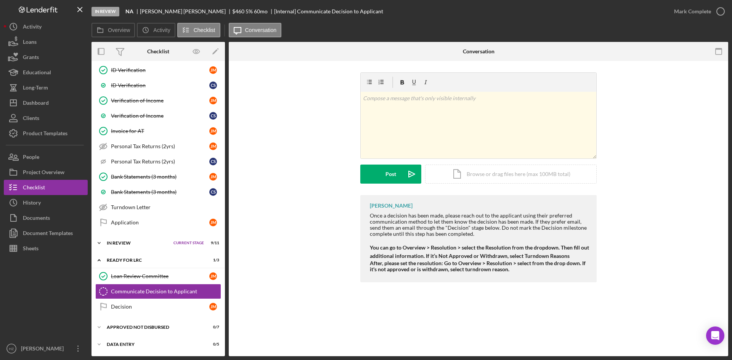
click at [99, 243] on icon "Icon/Expander" at bounding box center [98, 243] width 15 height 15
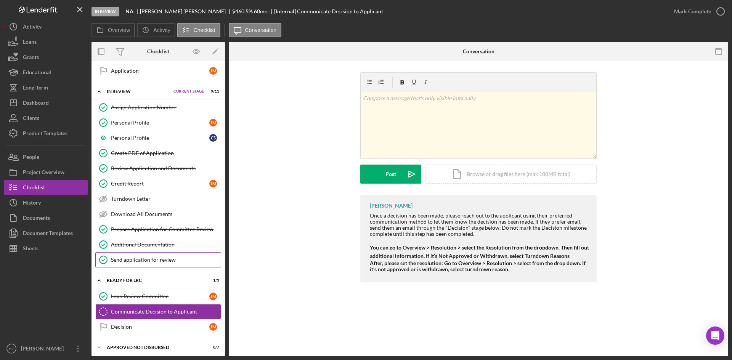
scroll to position [588, 0]
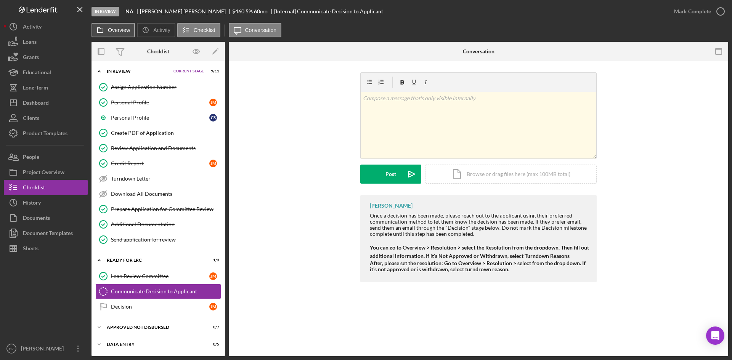
click at [119, 30] on label "Overview" at bounding box center [119, 30] width 22 height 6
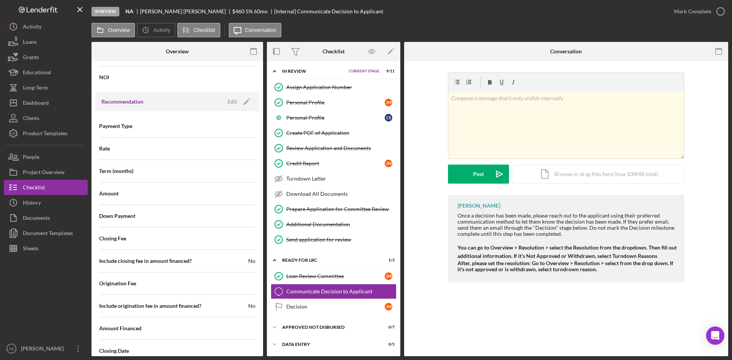
scroll to position [842, 0]
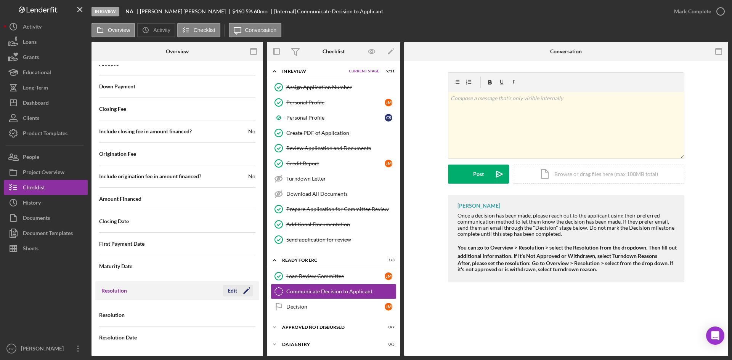
click at [233, 294] on div "Edit" at bounding box center [233, 290] width 10 height 11
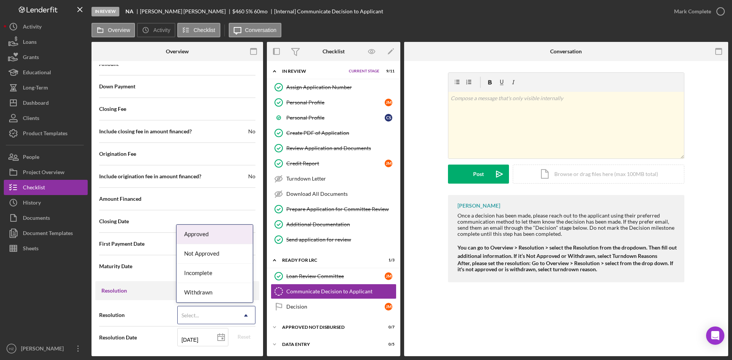
click at [242, 316] on icon "Icon/Dropdown Arrow" at bounding box center [246, 315] width 18 height 18
click at [202, 239] on div "Approved" at bounding box center [214, 234] width 76 height 19
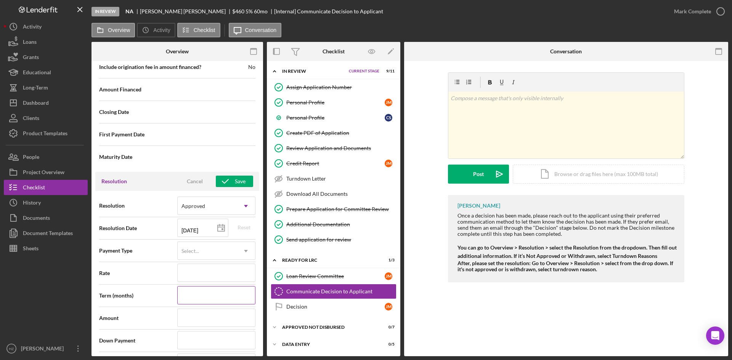
scroll to position [956, 0]
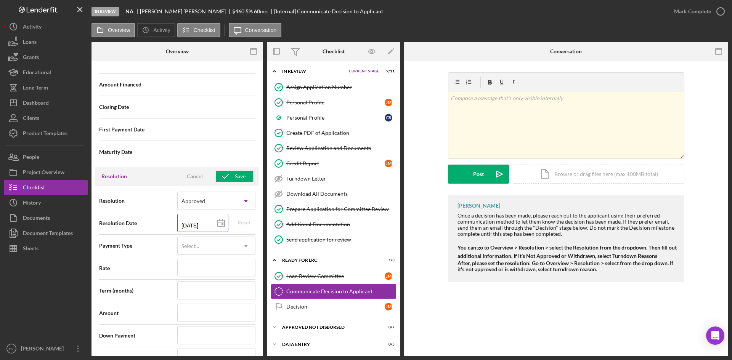
click at [203, 226] on input "10/08/2025" at bounding box center [202, 223] width 51 height 18
click at [221, 222] on line at bounding box center [221, 222] width 7 height 0
type input "2025-10-07"
type input "10/07/2025"
click at [234, 249] on div "Select..." at bounding box center [207, 246] width 59 height 18
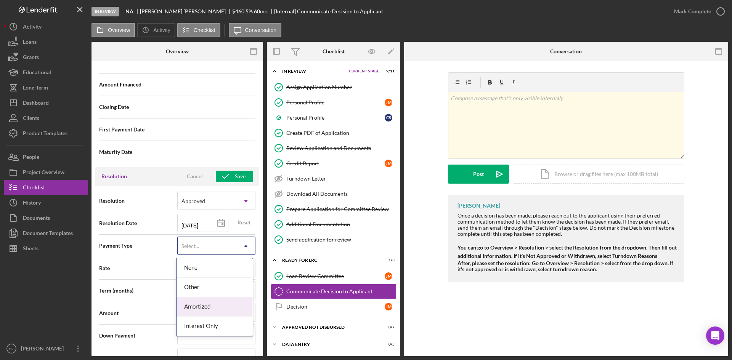
click at [194, 312] on div "Amortized" at bounding box center [214, 306] width 76 height 19
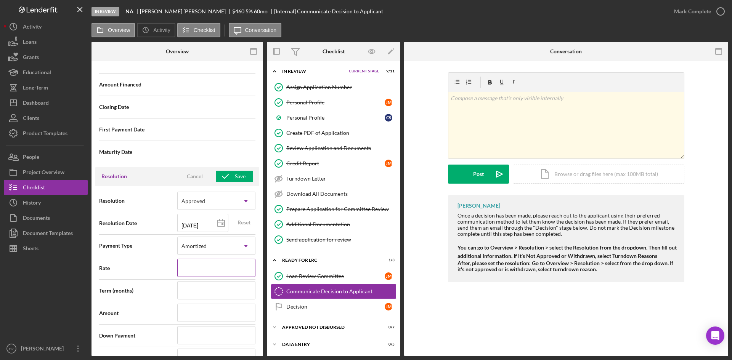
click at [198, 270] on input at bounding box center [216, 268] width 78 height 18
type input "5%"
type input "5.%"
type input "5.0%"
type input "5.000%"
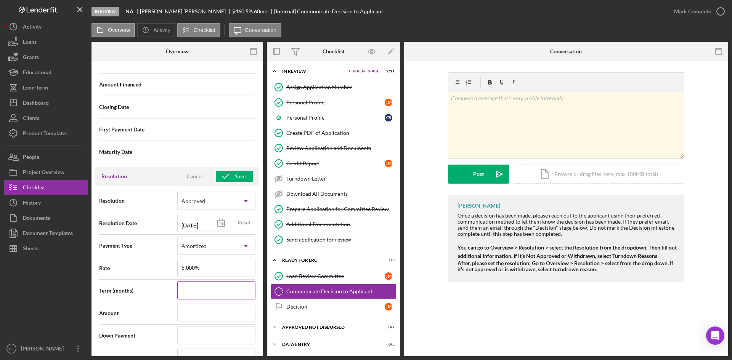
click at [195, 297] on input at bounding box center [216, 290] width 78 height 18
type input "3"
type input "36"
click at [187, 309] on input at bounding box center [216, 313] width 78 height 18
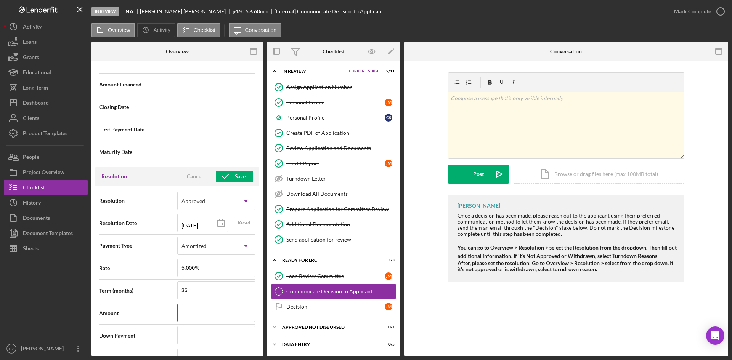
type input "$1"
type input "$15"
type input "$159"
type input "$1,593"
type input "$159"
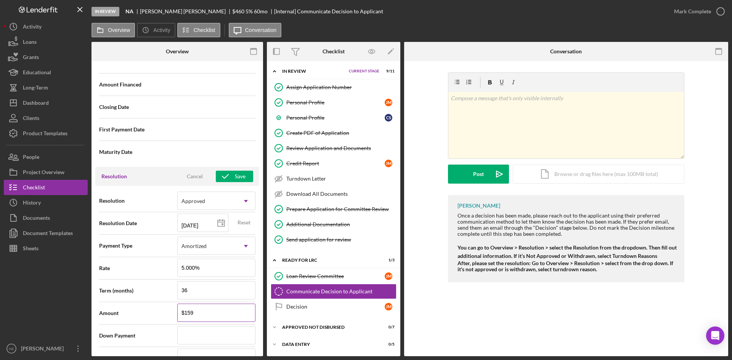
type input "$15"
type input "$1"
type input "$15"
type input "$159"
type input "$1,593"
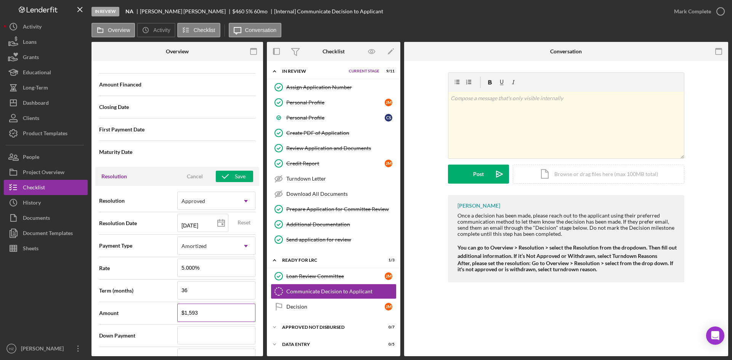
type input "$159"
type input "$15"
type input "$159"
type input "$1,593"
type input "$159"
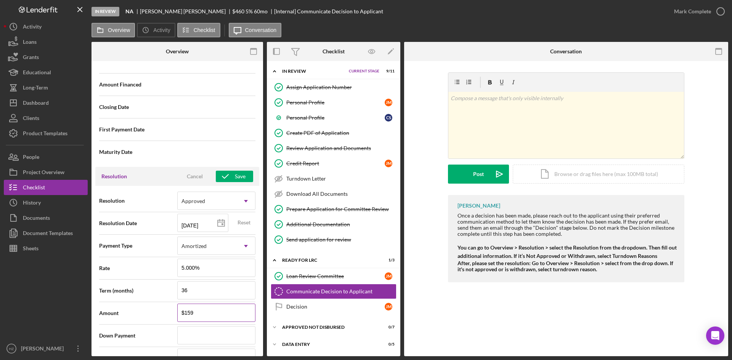
type input "$15"
type input "$159"
type input "$1,593"
type input "$159"
type input "$15"
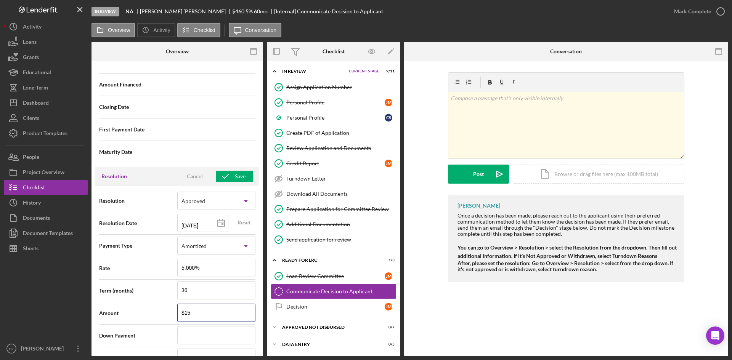
drag, startPoint x: 183, startPoint y: 314, endPoint x: 156, endPoint y: 316, distance: 27.1
click at [156, 316] on div "Amount $15" at bounding box center [177, 313] width 156 height 19
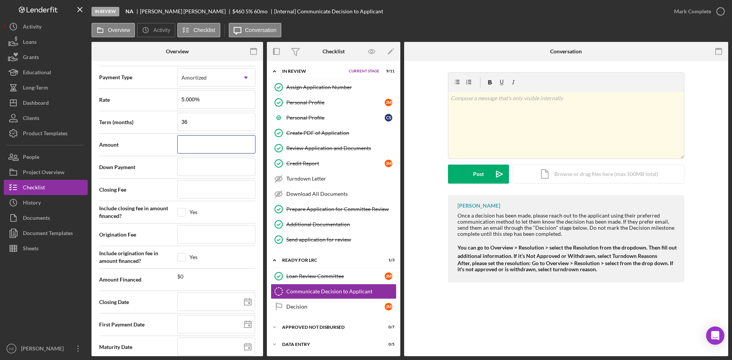
scroll to position [1134, 0]
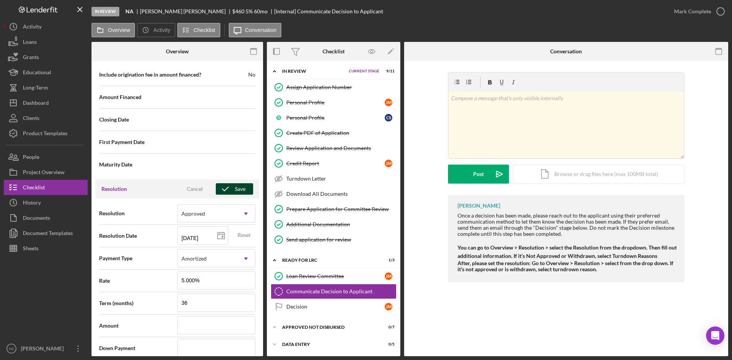
click at [236, 188] on div "Save" at bounding box center [240, 188] width 11 height 11
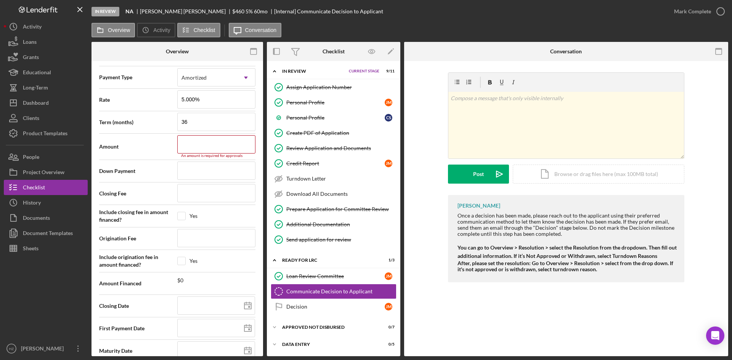
scroll to position [1138, 0]
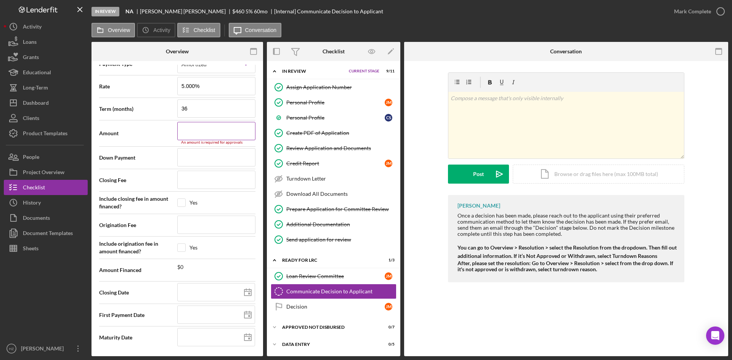
click at [203, 134] on input at bounding box center [216, 131] width 78 height 18
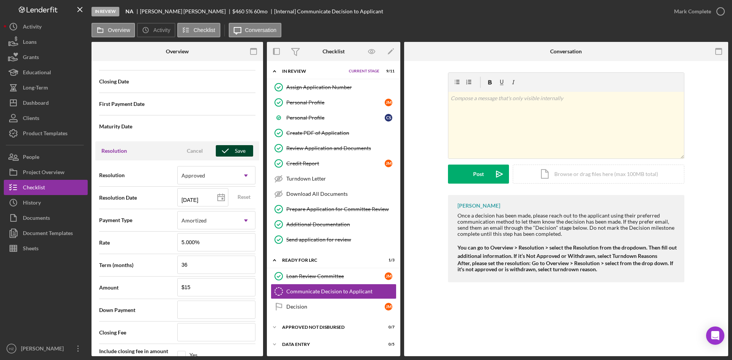
click at [237, 154] on div "Save" at bounding box center [240, 150] width 11 height 11
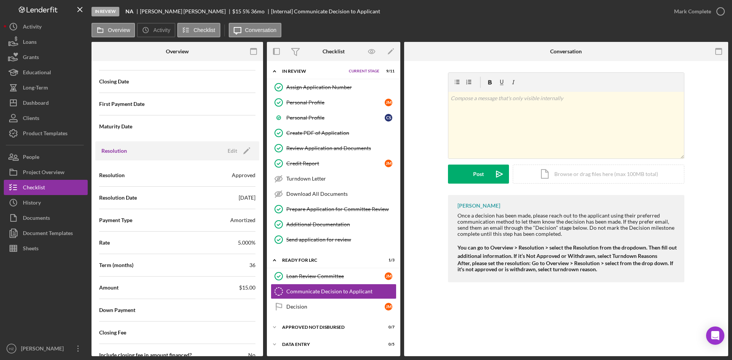
scroll to position [1134, 0]
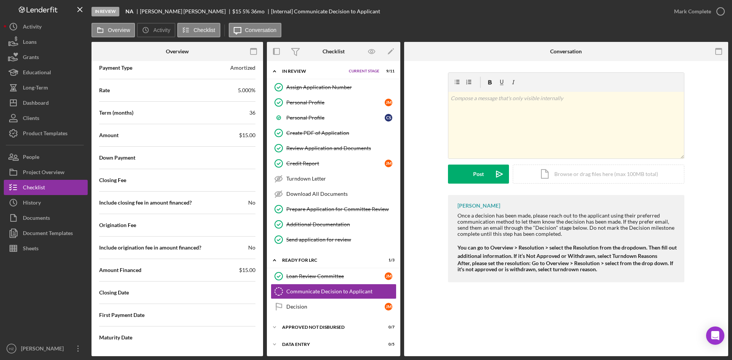
click at [245, 270] on span "$15.00" at bounding box center [247, 270] width 16 height 8
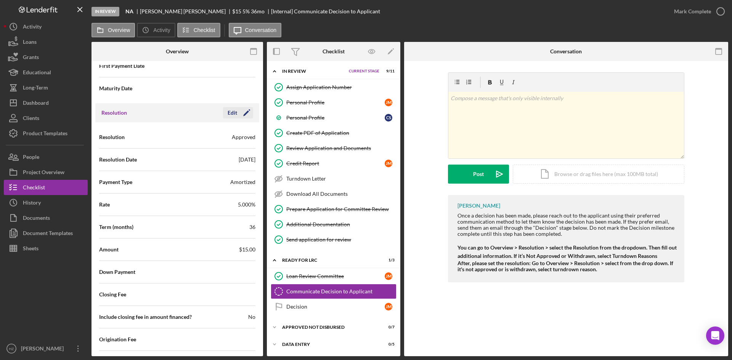
click at [247, 111] on icon "Icon/Edit" at bounding box center [246, 112] width 19 height 19
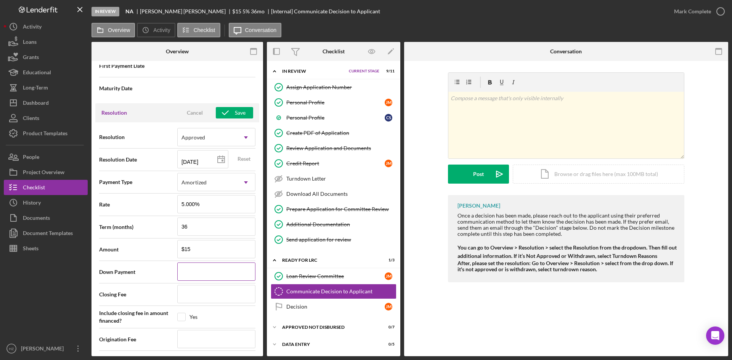
scroll to position [1134, 0]
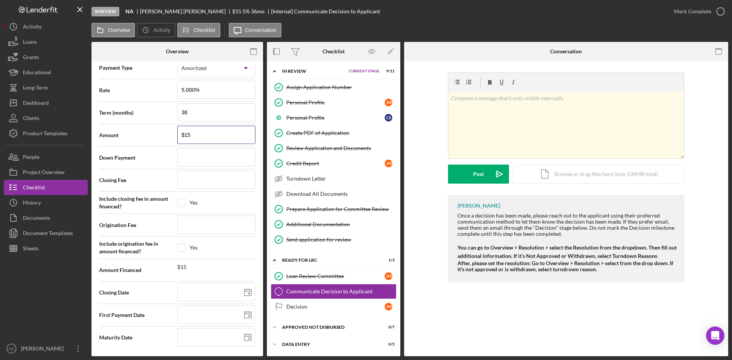
drag, startPoint x: 198, startPoint y: 133, endPoint x: 163, endPoint y: 138, distance: 35.9
click at [163, 138] on div "Amount $15" at bounding box center [177, 135] width 156 height 19
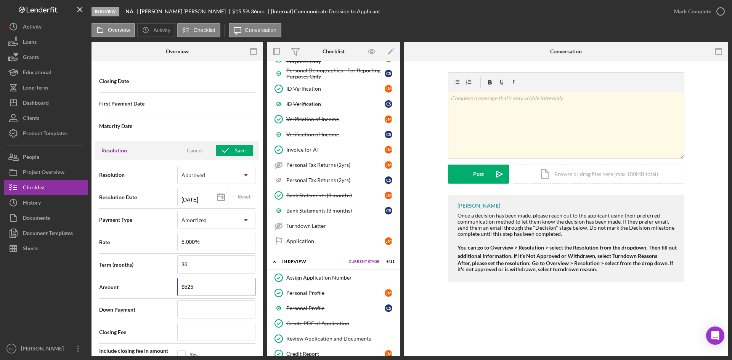
scroll to position [982, 0]
click at [241, 157] on div "Resolution Cancel Save" at bounding box center [177, 150] width 164 height 19
click at [240, 151] on div "Save" at bounding box center [240, 150] width 11 height 11
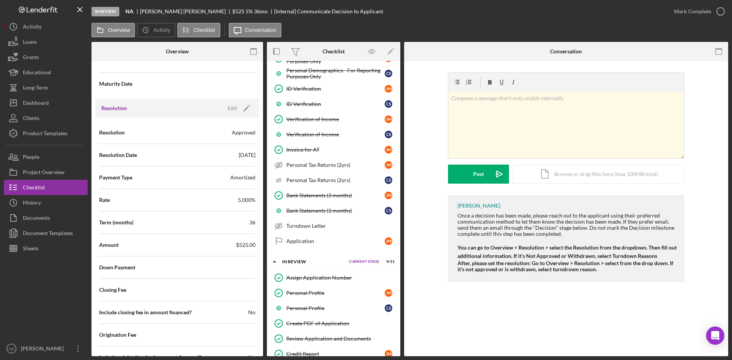
scroll to position [1020, 0]
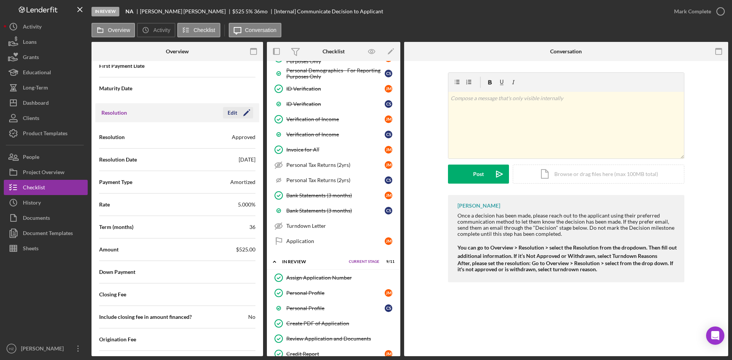
click at [237, 112] on icon "Icon/Edit" at bounding box center [246, 112] width 19 height 19
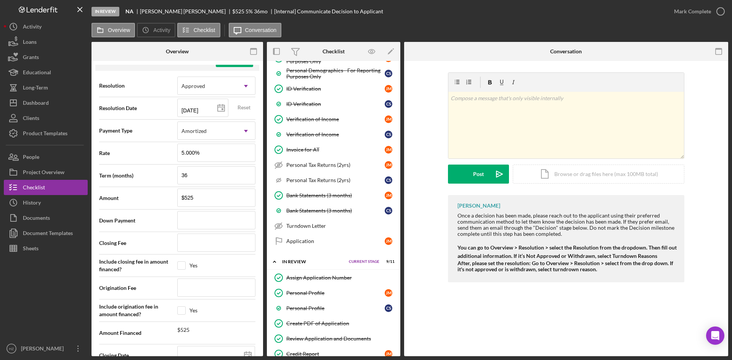
scroll to position [982, 0]
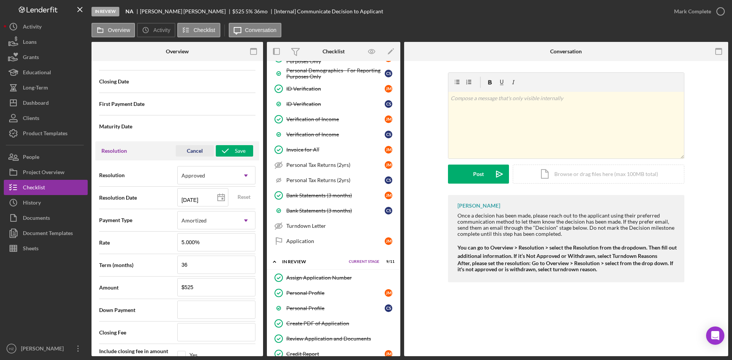
click at [193, 150] on div "Cancel" at bounding box center [195, 150] width 16 height 11
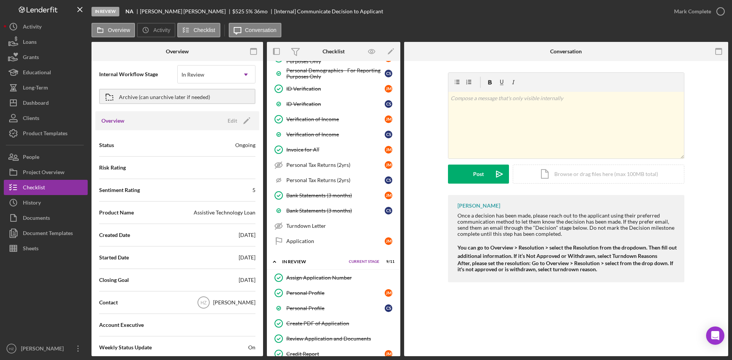
scroll to position [0, 0]
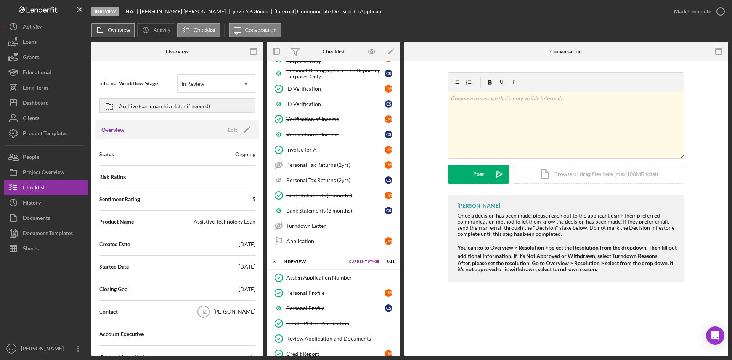
click at [122, 33] on button "Overview" at bounding box center [112, 30] width 43 height 14
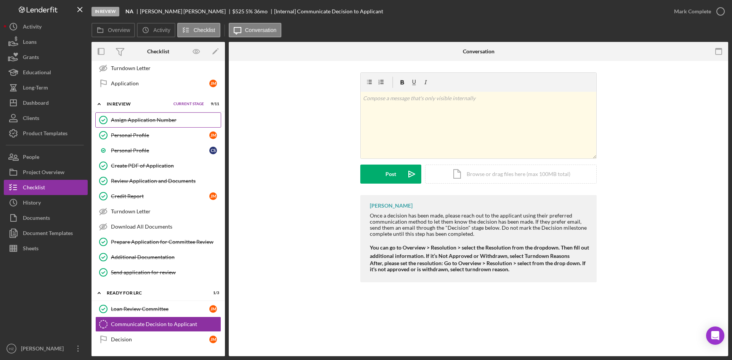
scroll to position [588, 0]
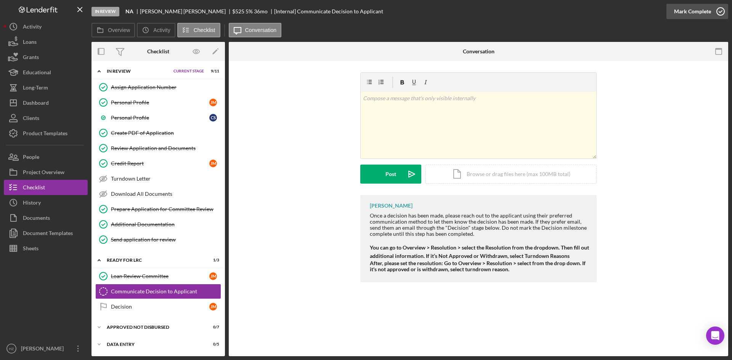
click at [694, 13] on div "Mark Complete" at bounding box center [692, 11] width 37 height 15
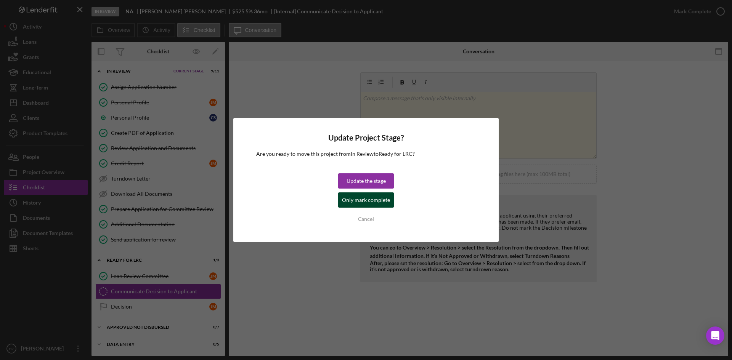
click at [359, 202] on div "Only mark complete" at bounding box center [366, 200] width 48 height 15
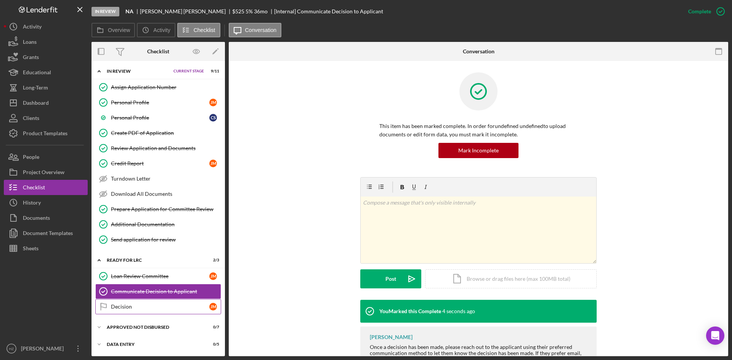
click at [116, 308] on div "Decision" at bounding box center [160, 307] width 98 height 6
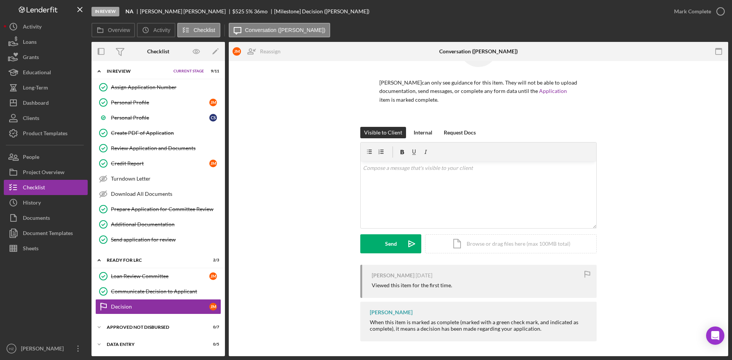
scroll to position [44, 0]
click at [133, 292] on div "Communicate Decision to Applicant" at bounding box center [166, 292] width 110 height 6
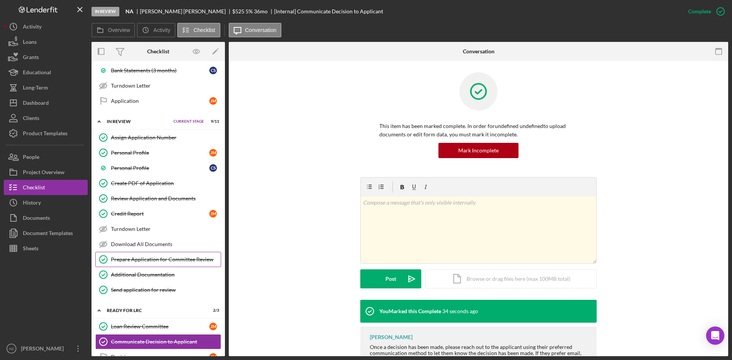
scroll to position [550, 0]
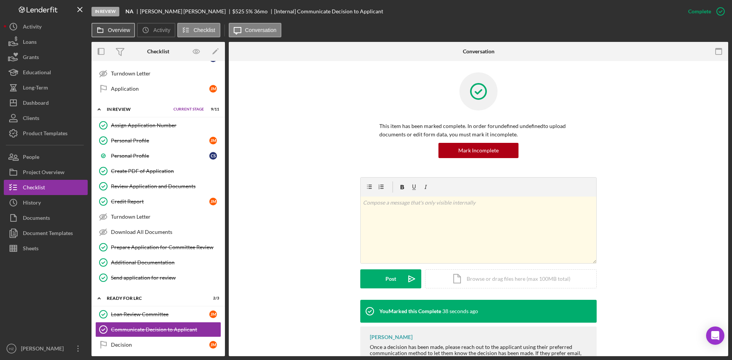
click at [113, 31] on label "Overview" at bounding box center [119, 30] width 22 height 6
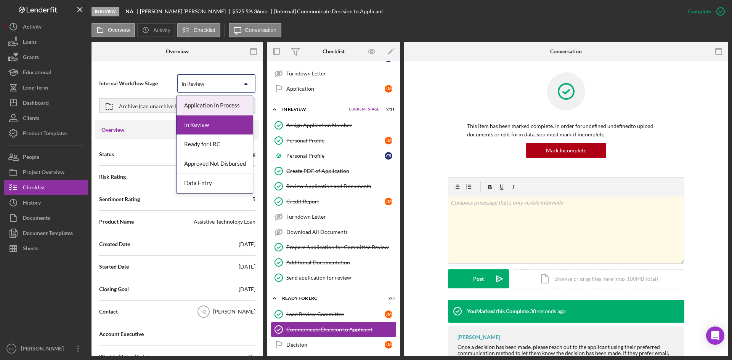
click at [231, 87] on div "In Review" at bounding box center [207, 84] width 59 height 18
click at [213, 165] on div "Approved Not Disbursed" at bounding box center [214, 163] width 76 height 19
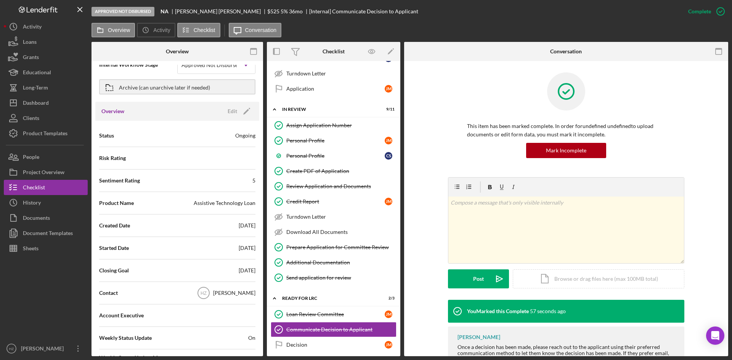
scroll to position [0, 0]
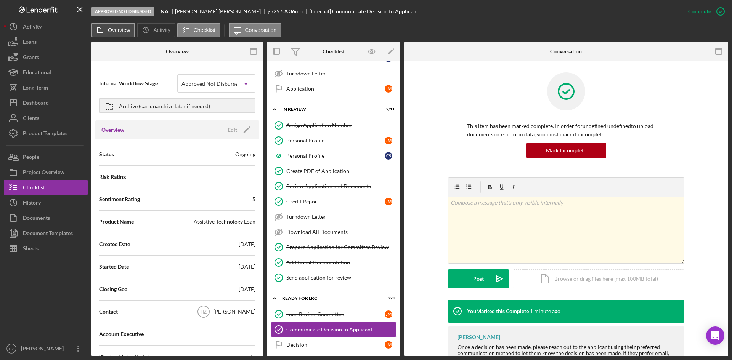
click at [121, 31] on label "Overview" at bounding box center [119, 30] width 22 height 6
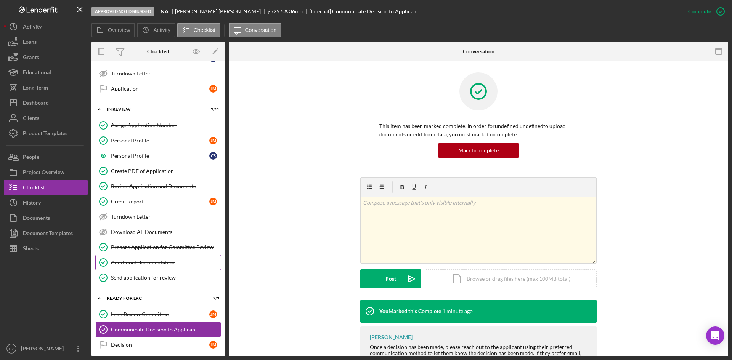
scroll to position [588, 0]
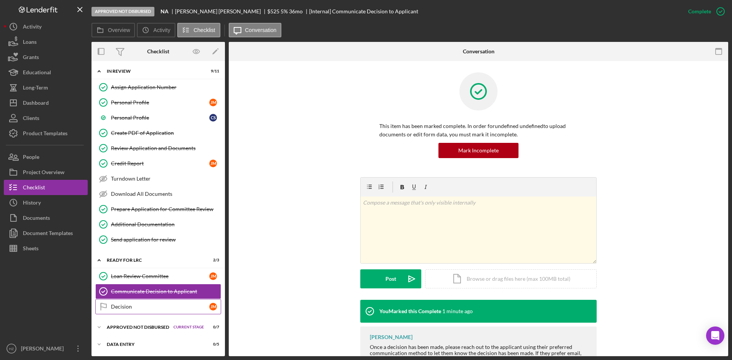
click at [116, 307] on div "Decision" at bounding box center [160, 307] width 98 height 6
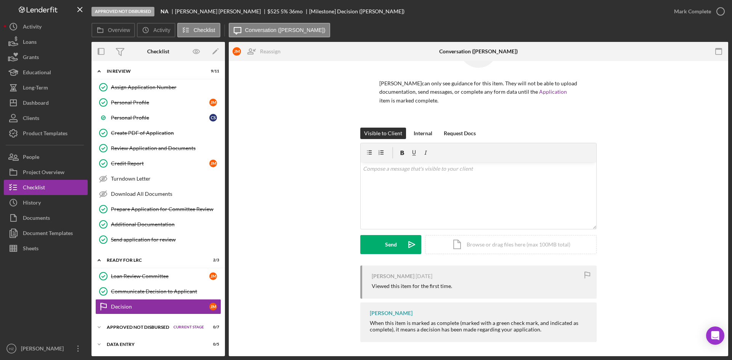
scroll to position [44, 0]
click at [690, 10] on div "Mark Complete" at bounding box center [692, 11] width 37 height 15
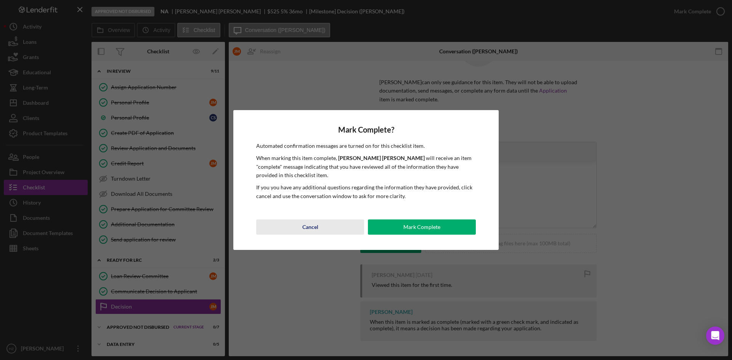
click at [306, 231] on div "Cancel" at bounding box center [310, 227] width 16 height 15
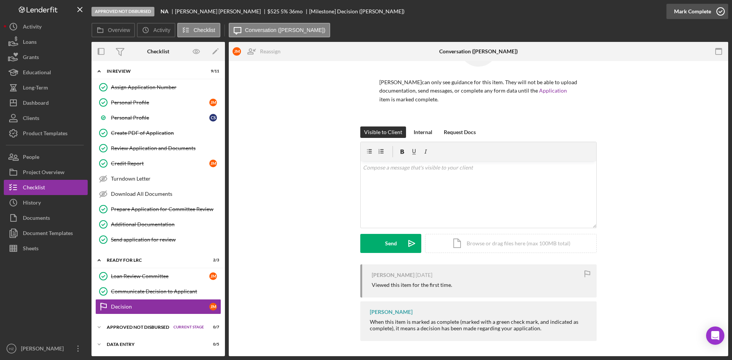
click at [684, 11] on div "Mark Complete" at bounding box center [692, 11] width 37 height 15
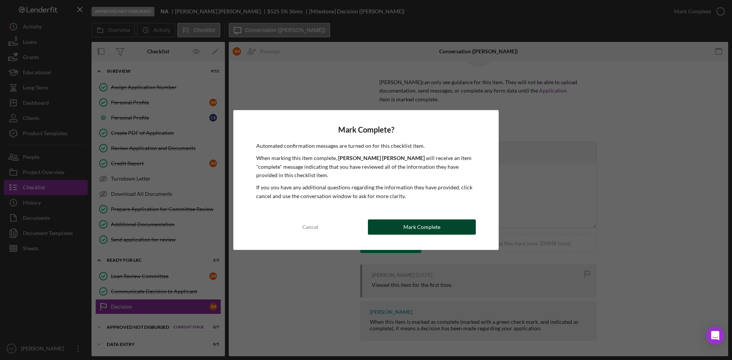
click at [426, 227] on div "Mark Complete" at bounding box center [421, 227] width 37 height 15
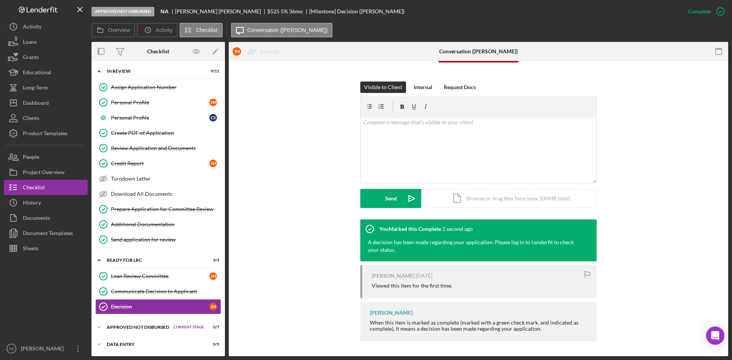
scroll to position [96, 0]
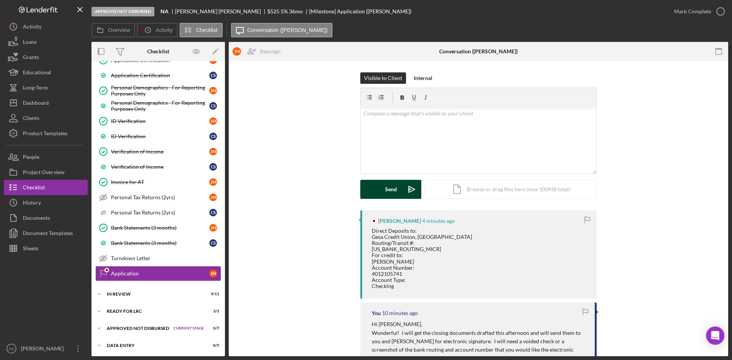
scroll to position [366, 0]
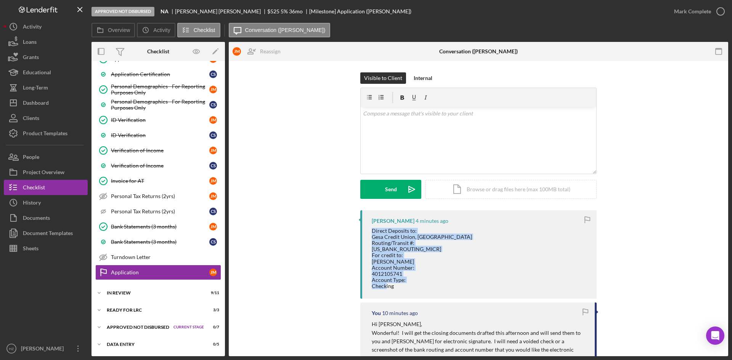
drag, startPoint x: 371, startPoint y: 229, endPoint x: 420, endPoint y: 289, distance: 77.4
click at [420, 289] on div "Direct Deposits to: Gesa Credit Union, [GEOGRAPHIC_DATA] Routing/Transit #: [US…" at bounding box center [422, 258] width 100 height 61
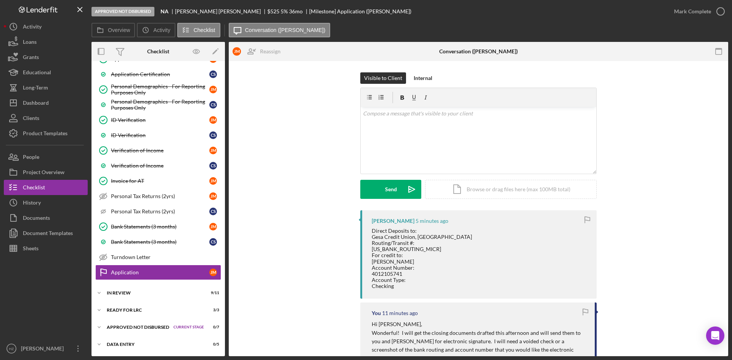
click at [647, 146] on div "Visible to Client Internal v Color teal Color pink Remove color Add row above A…" at bounding box center [478, 141] width 476 height 138
click at [95, 329] on icon "Icon/Expander" at bounding box center [98, 327] width 15 height 15
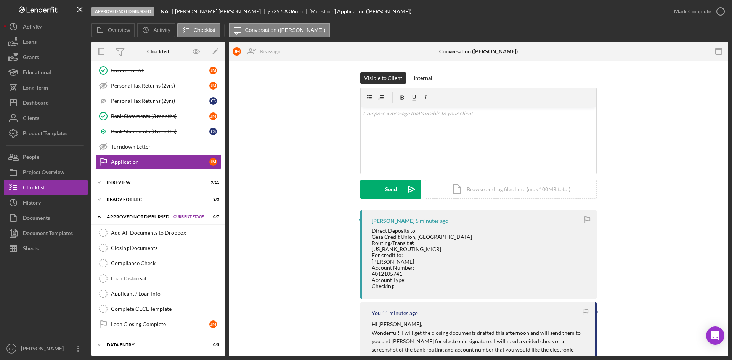
scroll to position [477, 0]
click at [138, 296] on div "Applicant / Loan Info" at bounding box center [166, 293] width 110 height 6
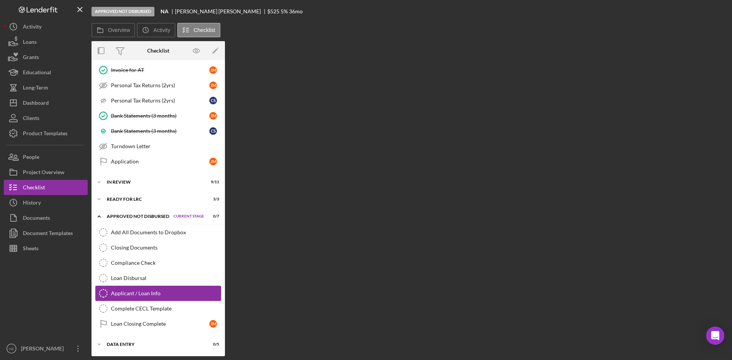
scroll to position [477, 0]
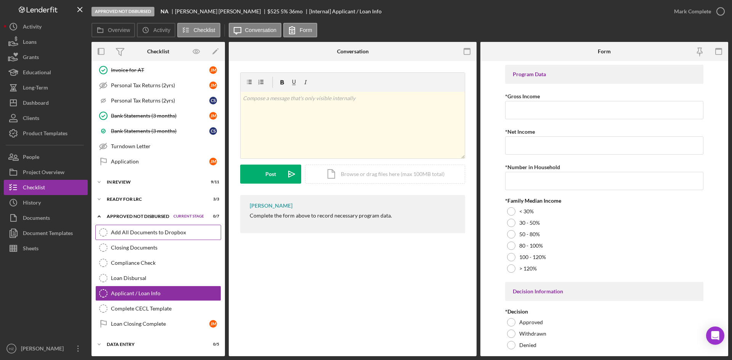
click at [133, 237] on link "Add All Documents to Dropbox Add All Documents to Dropbox" at bounding box center [158, 232] width 126 height 15
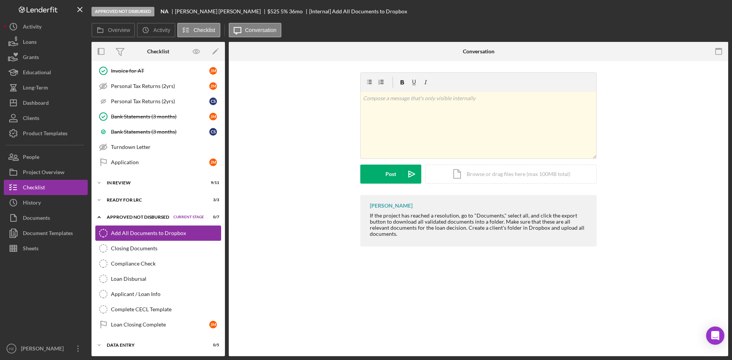
scroll to position [477, 0]
click at [14, 220] on icon "button" at bounding box center [13, 218] width 19 height 19
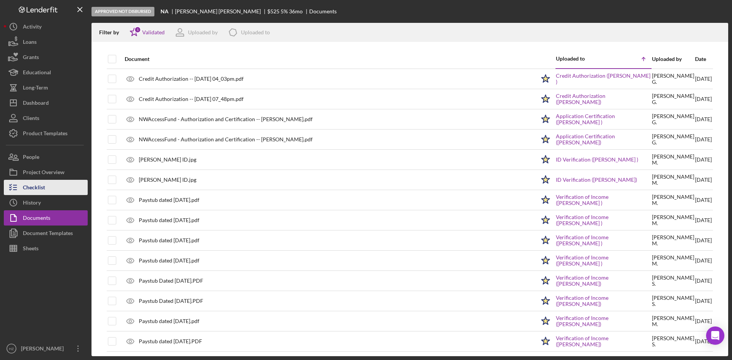
click at [30, 187] on div "Checklist" at bounding box center [34, 188] width 22 height 17
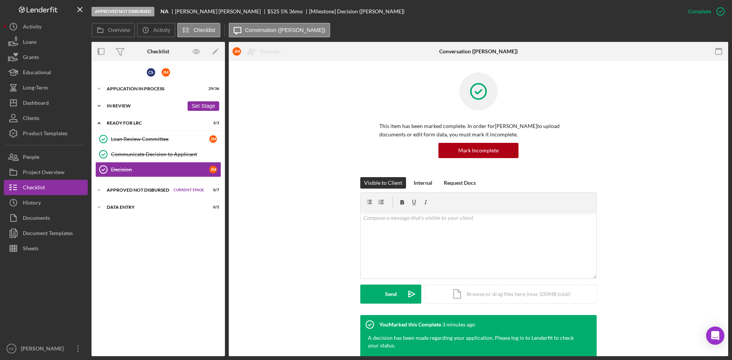
click at [99, 105] on icon "Icon/Expander" at bounding box center [98, 105] width 15 height 15
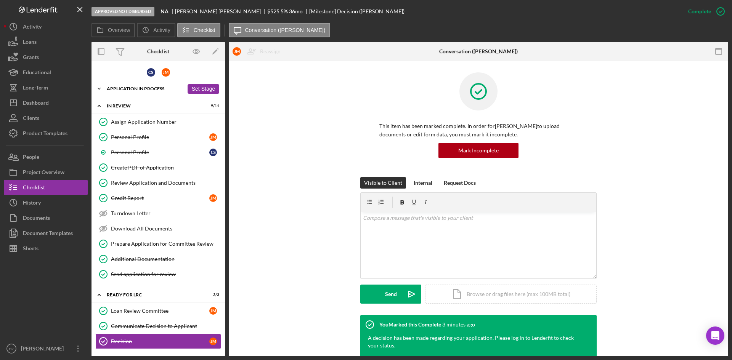
click at [99, 88] on icon "Icon/Expander" at bounding box center [98, 88] width 15 height 15
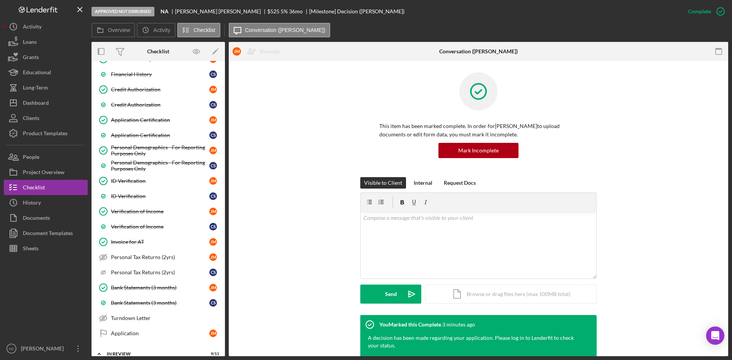
scroll to position [343, 0]
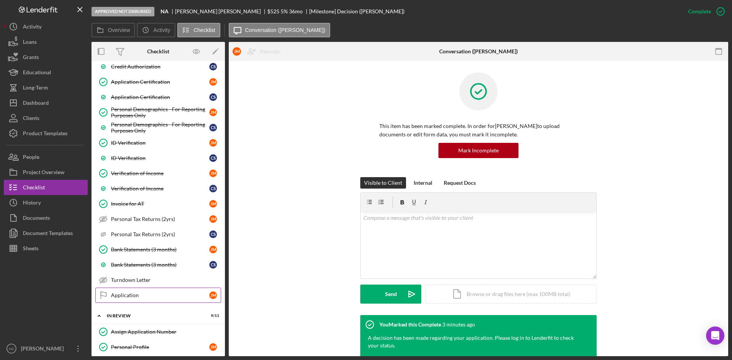
click at [133, 299] on link "Application Application J M" at bounding box center [158, 295] width 126 height 15
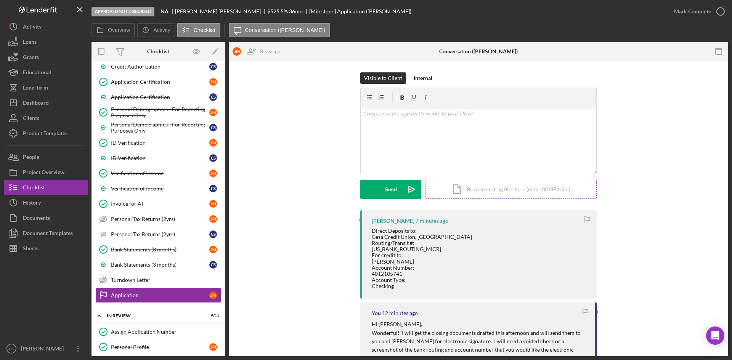
click at [467, 189] on div "Icon/Document Browse or drag files here (max 100MB total) Tap to choose files o…" at bounding box center [511, 189] width 172 height 19
click at [385, 185] on div "Upload" at bounding box center [390, 189] width 17 height 19
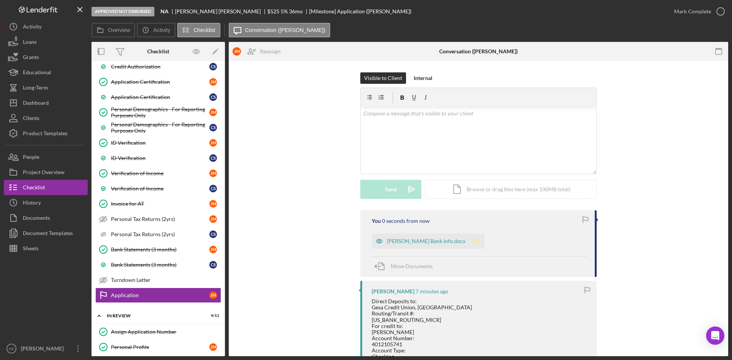
click at [474, 243] on polygon "button" at bounding box center [477, 241] width 6 height 6
click at [34, 224] on div "Documents" at bounding box center [36, 218] width 27 height 17
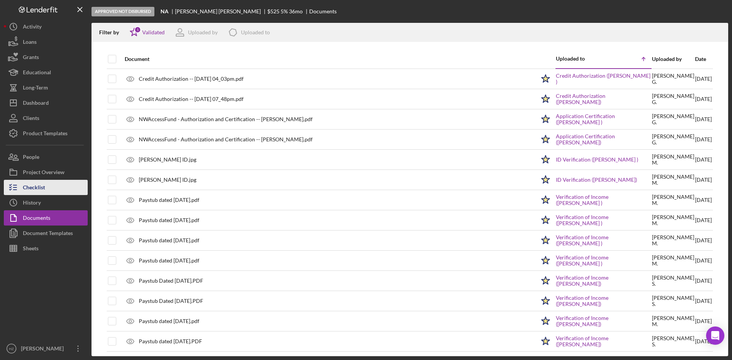
click at [26, 193] on div "Checklist" at bounding box center [34, 188] width 22 height 17
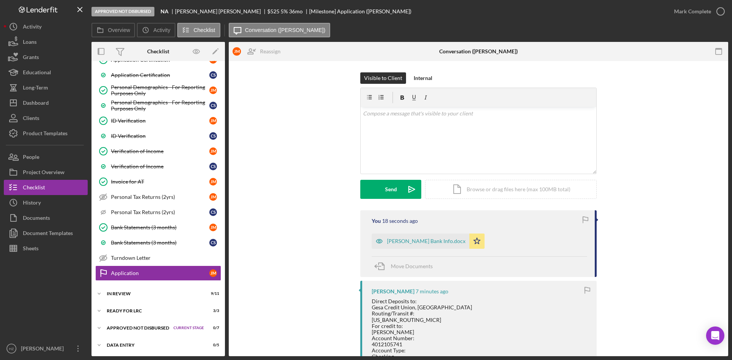
scroll to position [366, 0]
click at [96, 326] on icon "Icon/Expander" at bounding box center [98, 327] width 15 height 15
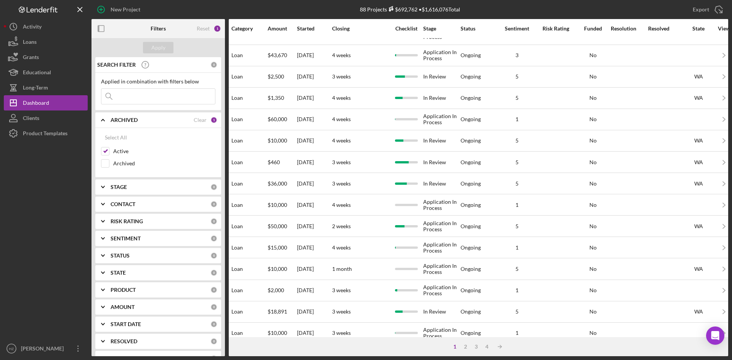
scroll to position [245, 363]
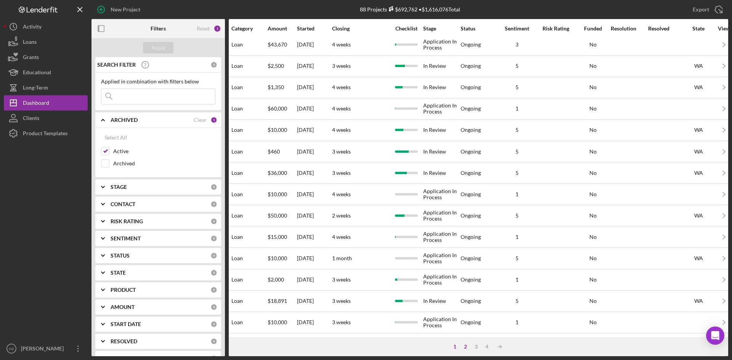
click at [468, 348] on div "2" at bounding box center [465, 347] width 11 height 6
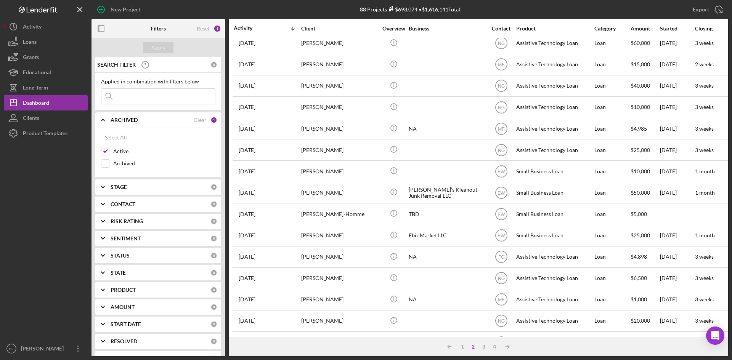
scroll to position [0, 0]
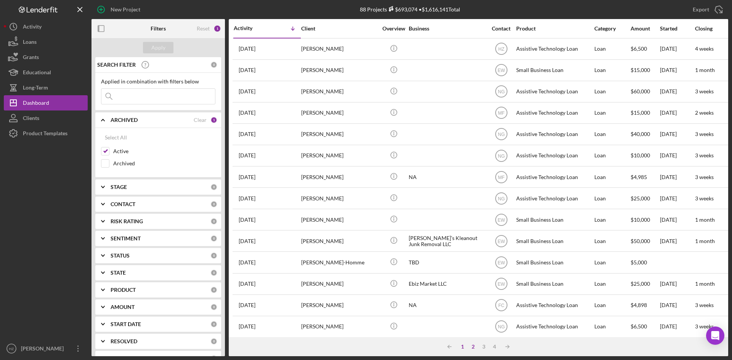
click at [465, 348] on div "1" at bounding box center [462, 347] width 11 height 6
